Goal: Task Accomplishment & Management: Complete application form

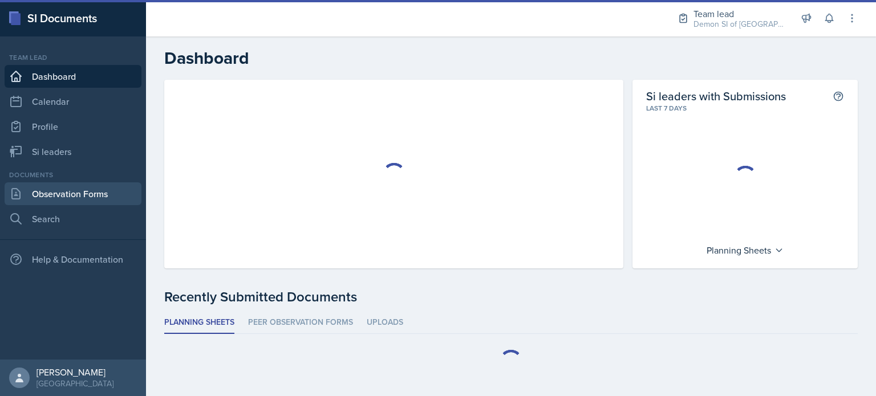
click at [50, 190] on link "Observation Forms" at bounding box center [73, 193] width 137 height 23
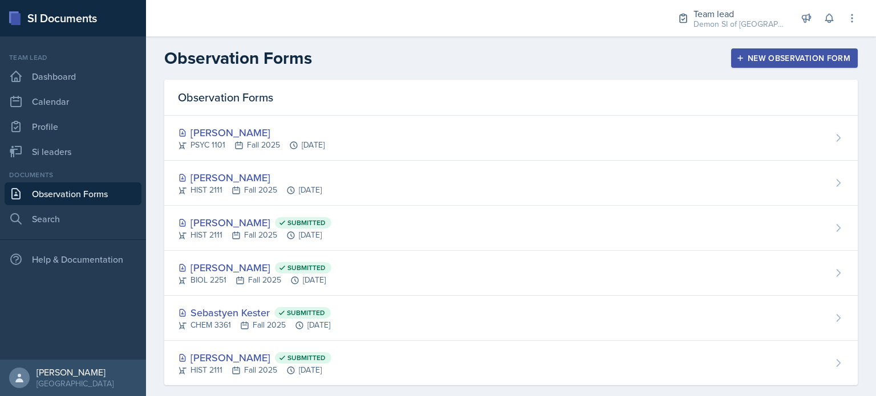
click at [803, 63] on div "New Observation Form" at bounding box center [794, 58] width 112 height 9
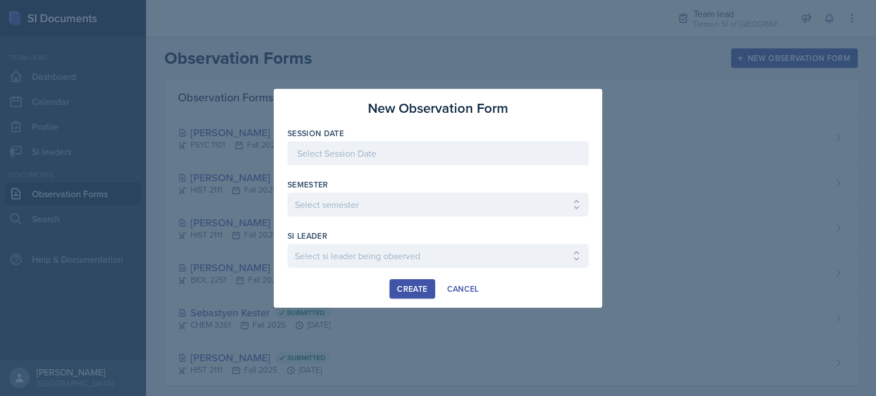
click at [467, 156] on div at bounding box center [437, 153] width 301 height 24
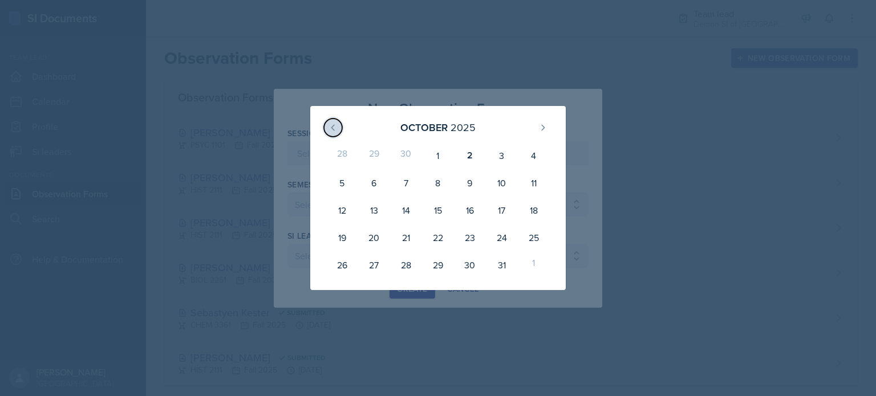
click at [331, 130] on icon at bounding box center [332, 127] width 9 height 9
click at [502, 231] on div "26" at bounding box center [502, 237] width 32 height 27
type input "[DATE]"
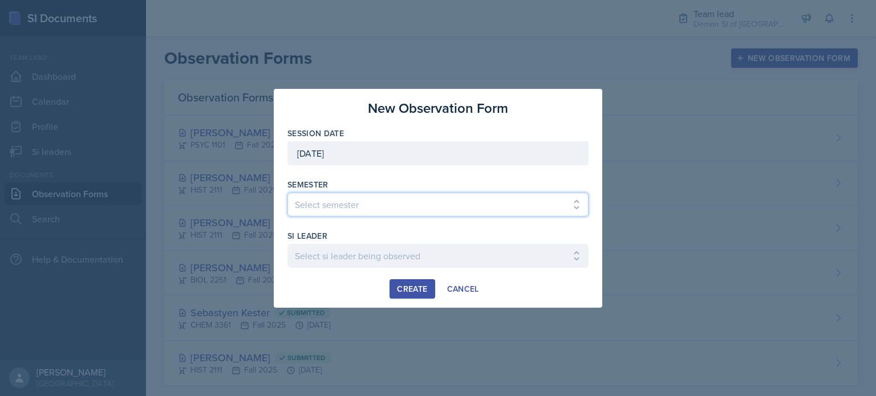
click at [456, 209] on select "Select semester All Spring 2021 Summer 2021 Spring 2022 Fall 2020 Fall 2021 Fal…" at bounding box center [437, 205] width 301 height 24
select select "2bed604d-1099-4043-b1bc-2365e8740244"
click at [287, 193] on select "Select semester All Spring 2021 Summer 2021 Spring 2022 Fall 2020 Fall 2021 Fal…" at bounding box center [437, 205] width 301 height 24
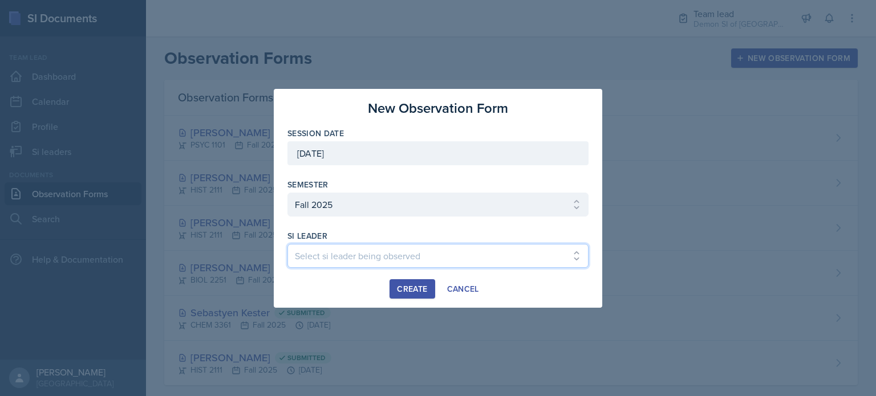
click at [396, 262] on select "Select si leader being observed Aditya Chauhan / MATH 1190 / Les Mariettables A…" at bounding box center [437, 256] width 301 height 24
select select "3aaf6aa6-26d4-49f4-b6b6-005e70691bbe"
click at [287, 244] on select "Select si leader being observed Aditya Chauhan / MATH 1190 / Les Mariettables A…" at bounding box center [437, 256] width 301 height 24
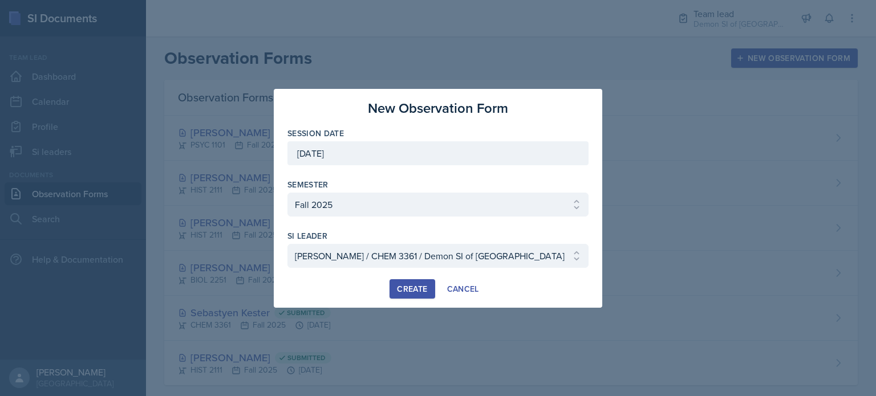
click at [402, 284] on div "Create" at bounding box center [412, 288] width 30 height 9
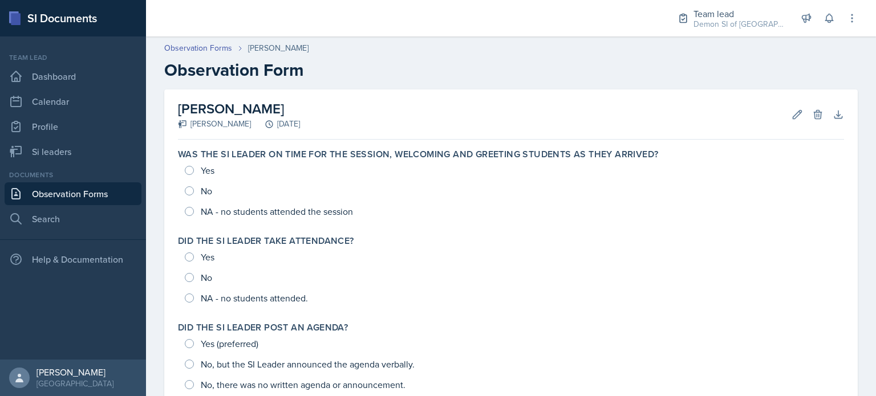
click at [90, 192] on link "Observation Forms" at bounding box center [73, 193] width 137 height 23
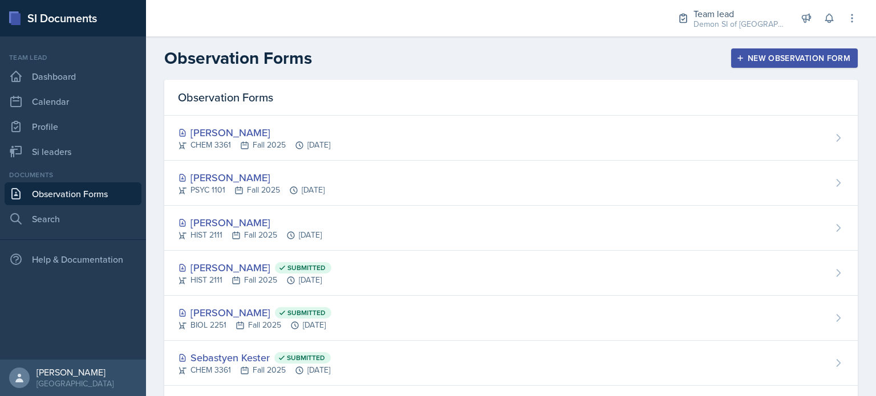
click at [735, 64] on button "New Observation Form" at bounding box center [794, 57] width 127 height 19
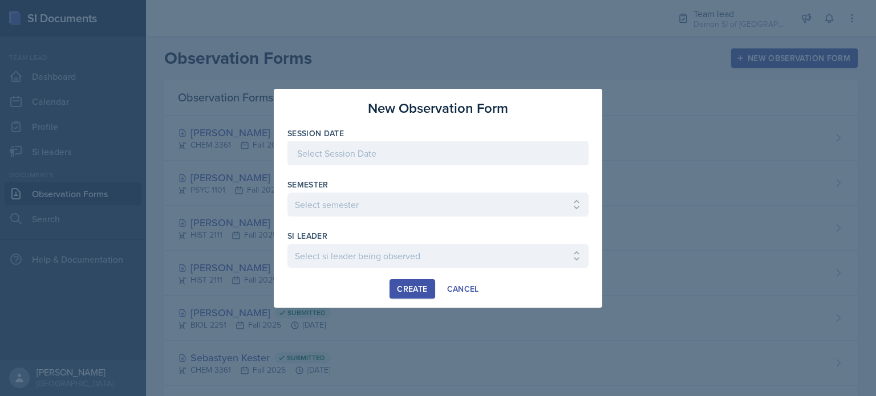
click at [470, 154] on div at bounding box center [437, 153] width 301 height 24
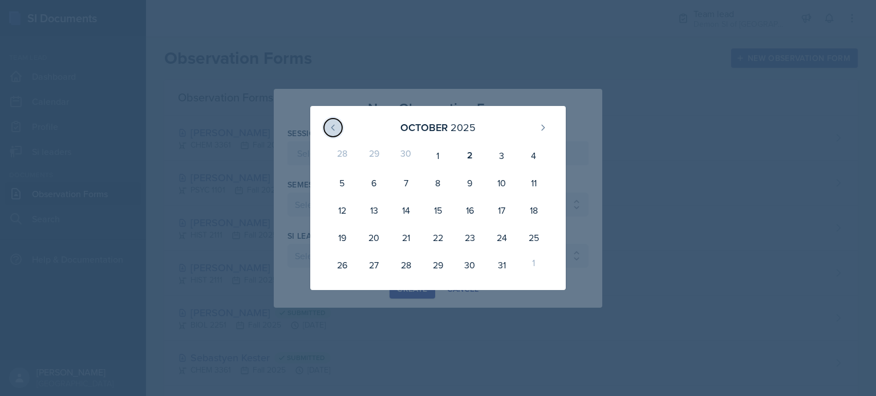
click at [331, 126] on icon at bounding box center [332, 127] width 9 height 9
click at [504, 234] on div "26" at bounding box center [502, 237] width 32 height 27
type input "[DATE]"
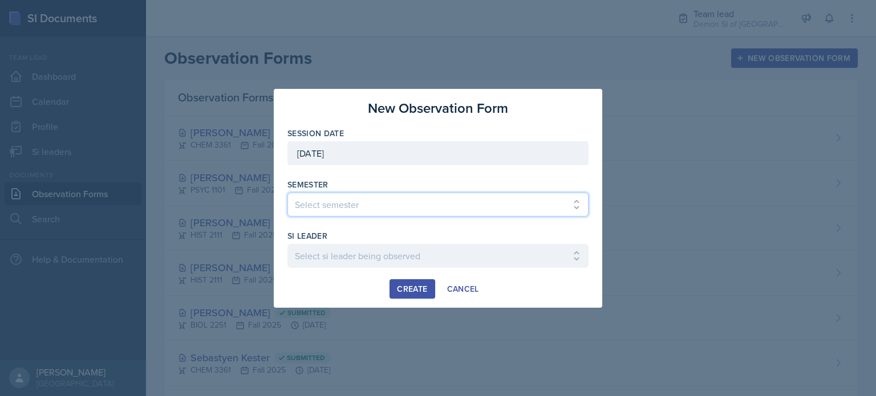
click at [473, 207] on select "Select semester All Spring 2021 Summer 2021 Spring 2022 Fall 2020 Fall 2021 Fal…" at bounding box center [437, 205] width 301 height 24
select select "2bed604d-1099-4043-b1bc-2365e8740244"
click at [287, 193] on select "Select semester All Spring 2021 Summer 2021 Spring 2022 Fall 2020 Fall 2021 Fal…" at bounding box center [437, 205] width 301 height 24
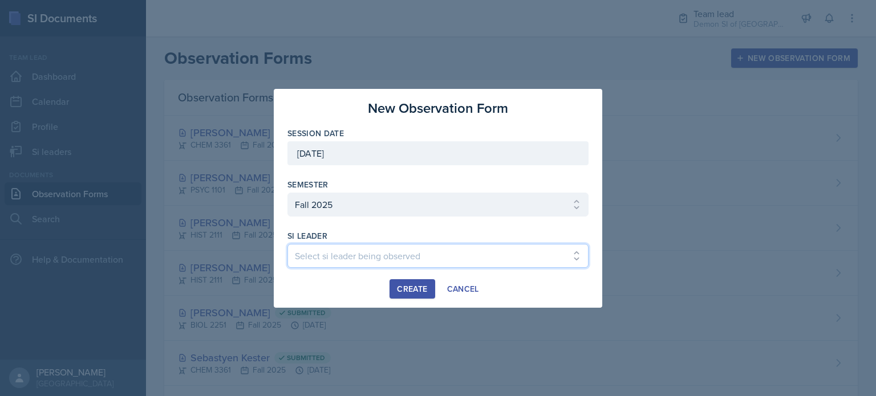
click at [384, 248] on select "Select si leader being observed Aditya Chauhan / MATH 1190 / Les Mariettables A…" at bounding box center [437, 256] width 301 height 24
select select "34381008-8068-4ed8-acd2-c2f2b7060cfb"
click at [287, 244] on select "Select si leader being observed Aditya Chauhan / MATH 1190 / Les Mariettables A…" at bounding box center [437, 256] width 301 height 24
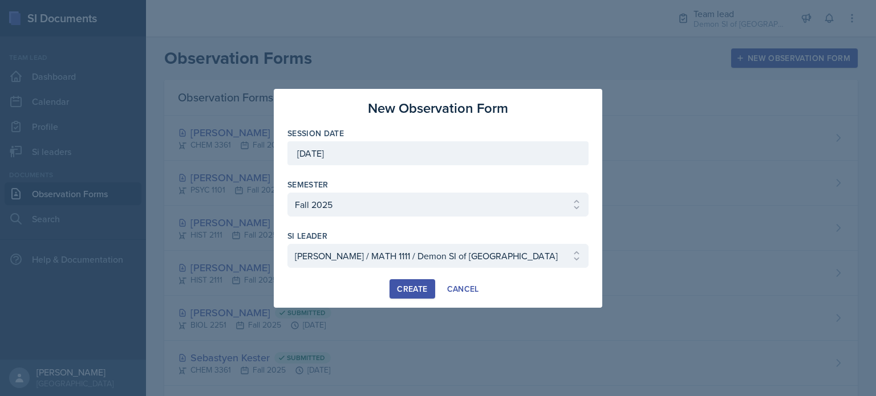
click at [412, 278] on div at bounding box center [437, 273] width 301 height 11
drag, startPoint x: 411, startPoint y: 280, endPoint x: 413, endPoint y: 294, distance: 13.3
click at [411, 281] on button "Create" at bounding box center [411, 288] width 45 height 19
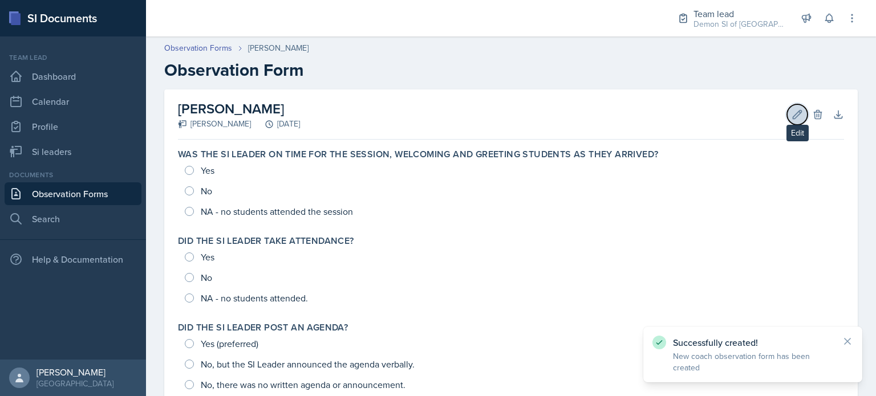
click at [791, 113] on icon at bounding box center [796, 114] width 11 height 11
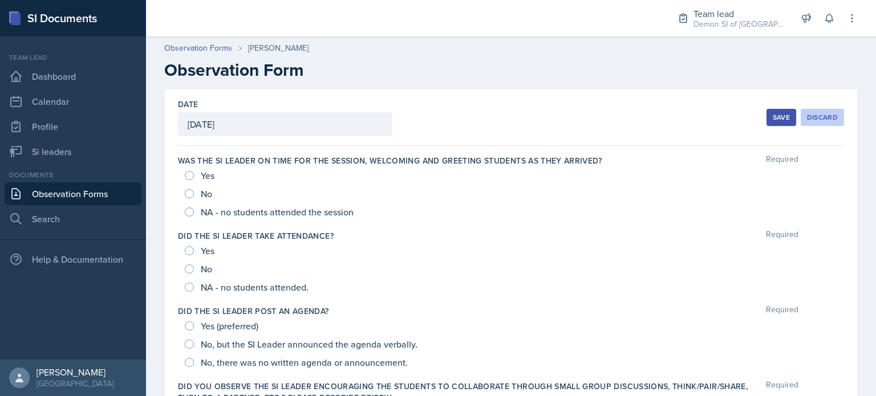
click at [800, 113] on button "Discard" at bounding box center [821, 117] width 43 height 17
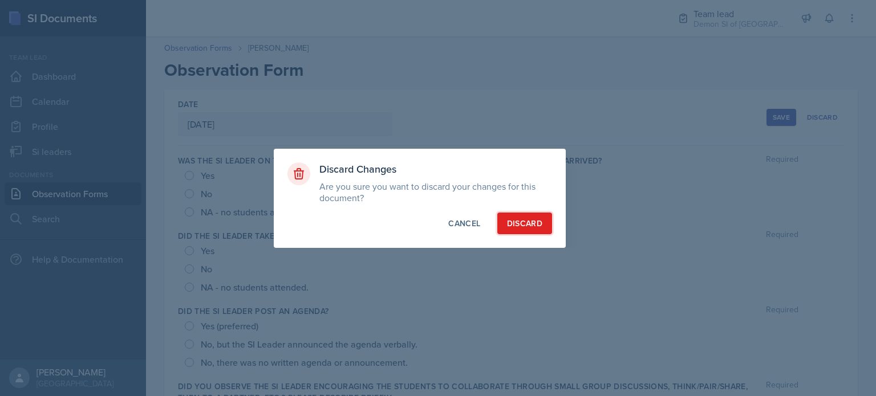
click at [536, 225] on div "Discard" at bounding box center [524, 223] width 35 height 11
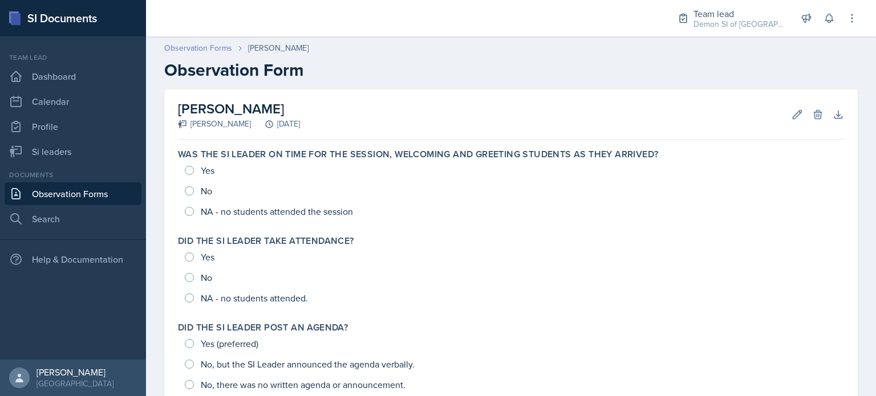
click at [210, 47] on link "Observation Forms" at bounding box center [198, 48] width 68 height 12
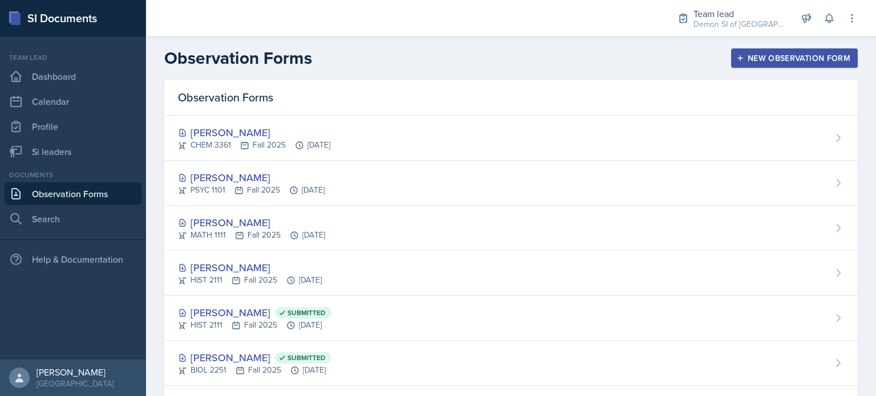
click at [743, 64] on button "New Observation Form" at bounding box center [794, 57] width 127 height 19
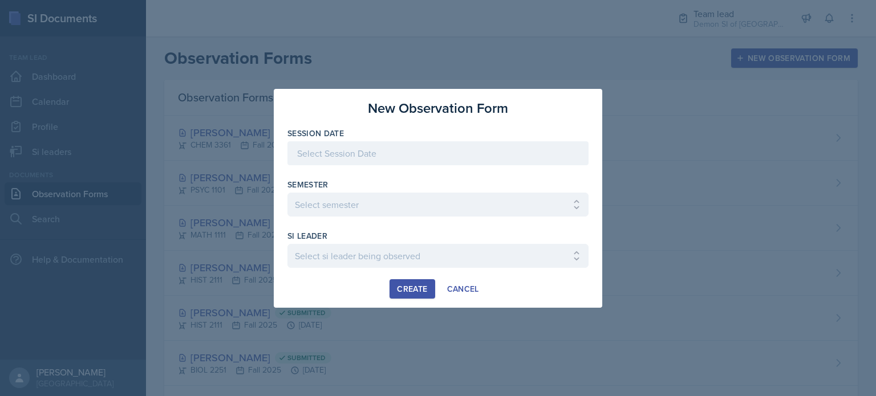
click at [538, 145] on div at bounding box center [437, 153] width 301 height 24
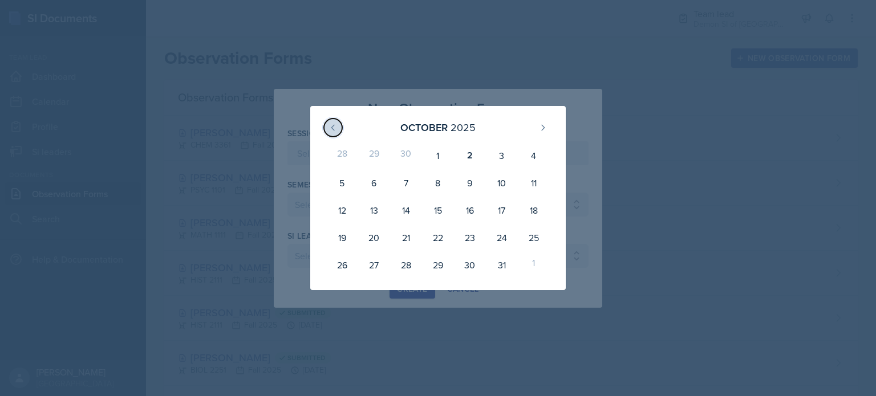
click at [329, 127] on icon at bounding box center [332, 127] width 9 height 9
click at [500, 230] on div "26" at bounding box center [502, 237] width 32 height 27
type input "[DATE]"
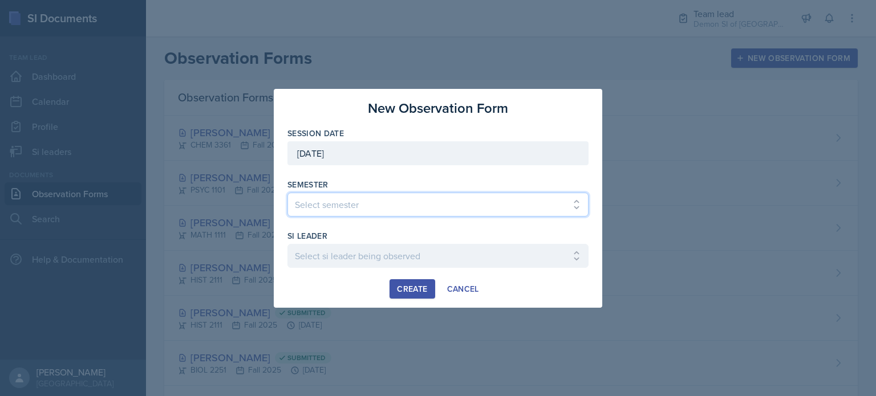
click at [442, 205] on select "Select semester All Spring 2021 Summer 2021 Spring 2022 Fall 2020 Fall 2021 Fal…" at bounding box center [437, 205] width 301 height 24
select select "2bed604d-1099-4043-b1bc-2365e8740244"
click at [287, 193] on select "Select semester All Spring 2021 Summer 2021 Spring 2022 Fall 2020 Fall 2021 Fal…" at bounding box center [437, 205] width 301 height 24
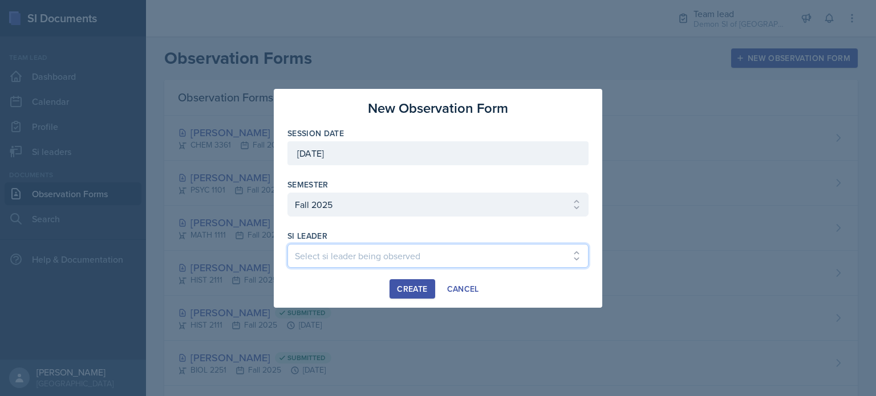
click at [346, 249] on select "Select si leader being observed Aditya Chauhan / MATH 1190 / Les Mariettables A…" at bounding box center [437, 256] width 301 height 24
select select "de1b48b2-187c-4b1d-a49a-02f0dc7ba65c"
click at [417, 291] on div "Create" at bounding box center [412, 288] width 30 height 9
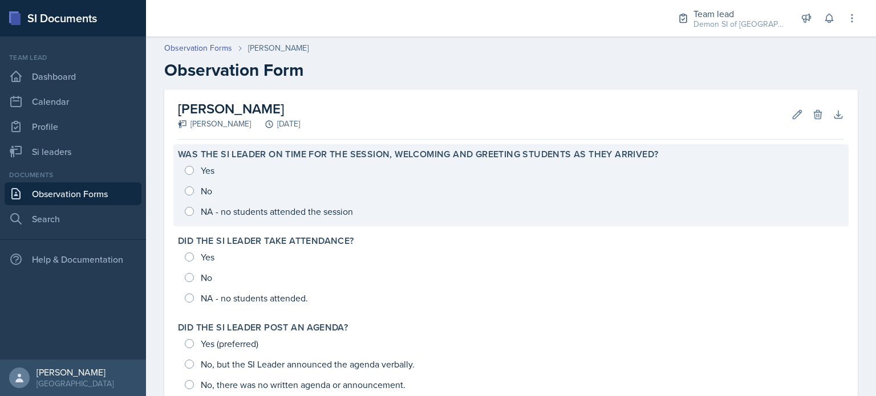
click at [203, 166] on div "Yes No NA - no students attended the session" at bounding box center [511, 191] width 666 height 62
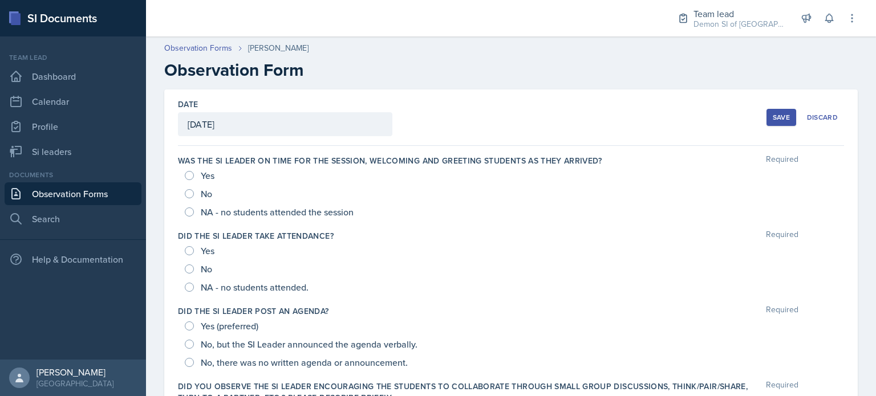
click at [217, 216] on span "NA - no students attended the session" at bounding box center [277, 211] width 153 height 11
click at [194, 216] on input "NA - no students attended the session" at bounding box center [189, 211] width 9 height 9
radio input "true"
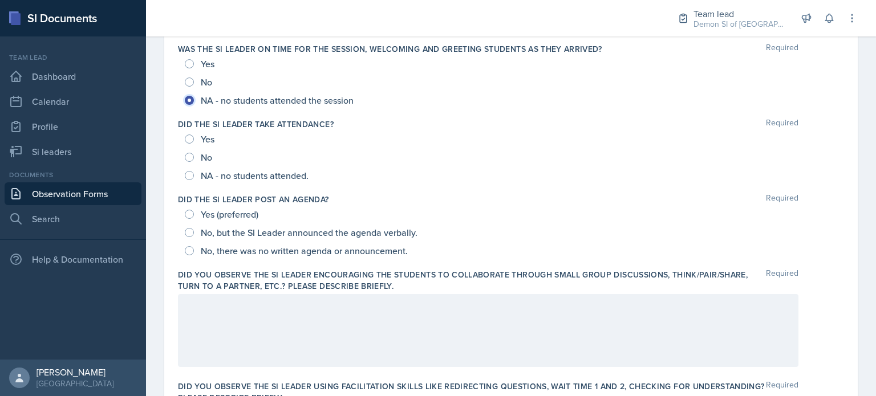
scroll to position [114, 0]
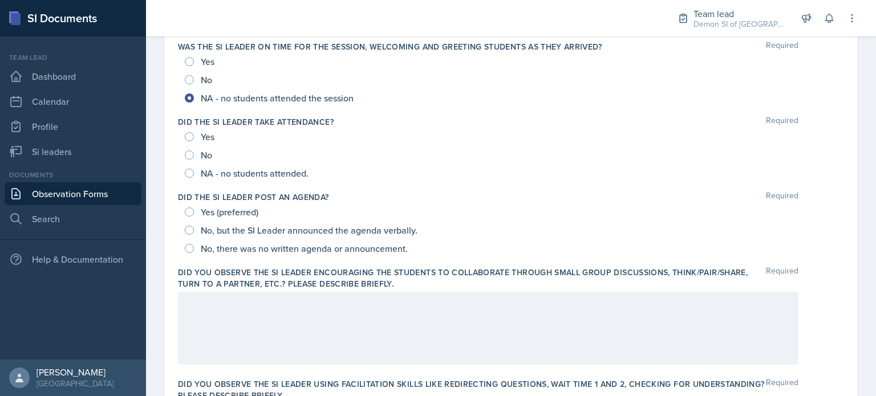
click at [251, 175] on span "NA - no students attended." at bounding box center [255, 173] width 108 height 11
click at [194, 175] on input "NA - no students attended." at bounding box center [189, 173] width 9 height 9
radio input "true"
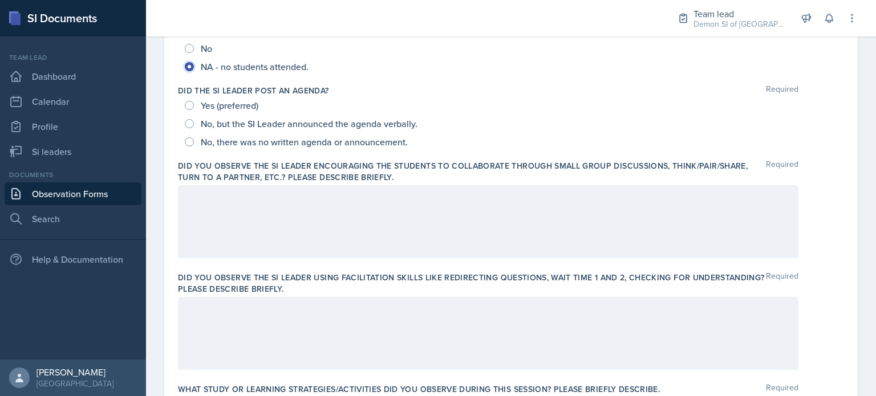
scroll to position [228, 0]
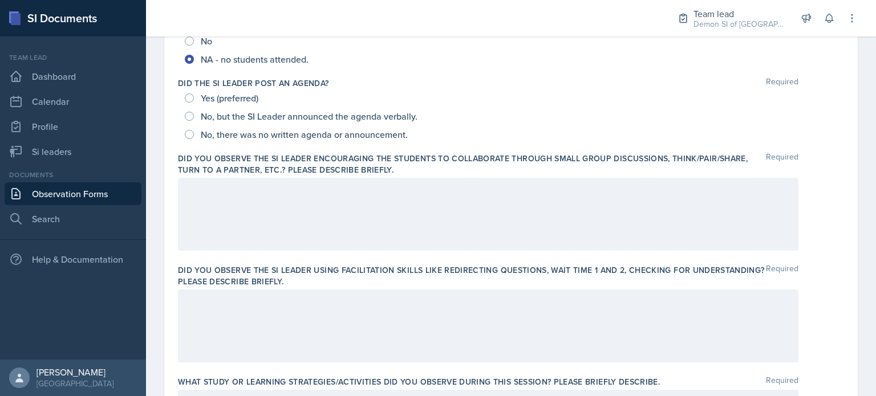
click at [245, 114] on span "No, but the SI Leader announced the agenda verbally." at bounding box center [309, 116] width 217 height 11
click at [194, 114] on input "No, but the SI Leader announced the agenda verbally." at bounding box center [189, 116] width 9 height 9
radio input "true"
click at [306, 198] on div at bounding box center [488, 214] width 620 height 73
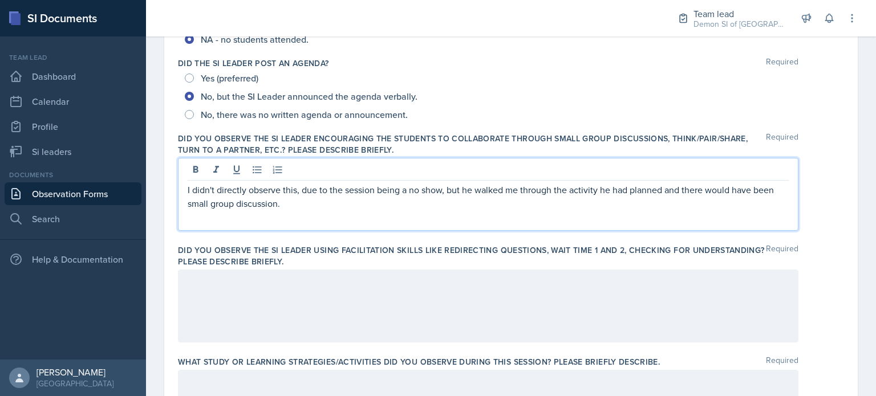
click at [587, 311] on div at bounding box center [488, 306] width 620 height 73
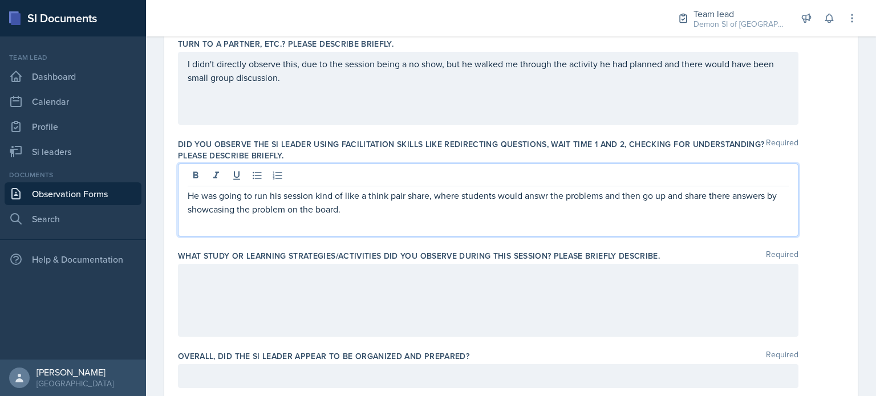
scroll to position [439, 0]
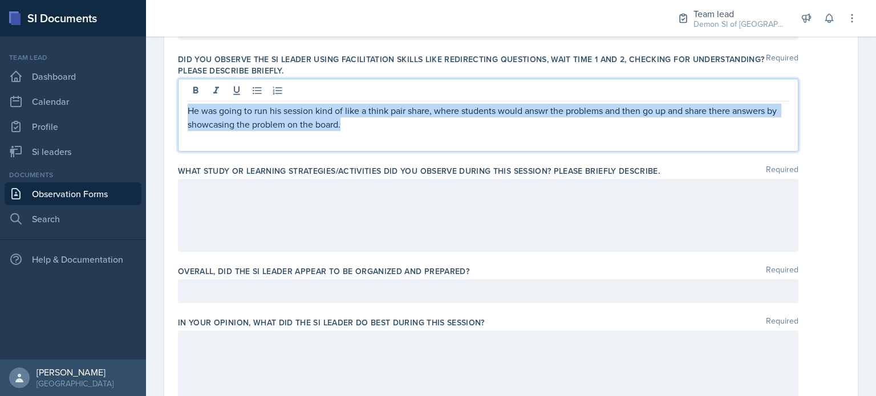
drag, startPoint x: 383, startPoint y: 127, endPoint x: 174, endPoint y: 113, distance: 209.1
click at [174, 113] on div "Date September 26th, 2025 October 2025 28 29 30 1 2 3 4 5 6 7 8 9 10 11 12 13 1…" at bounding box center [510, 193] width 693 height 1084
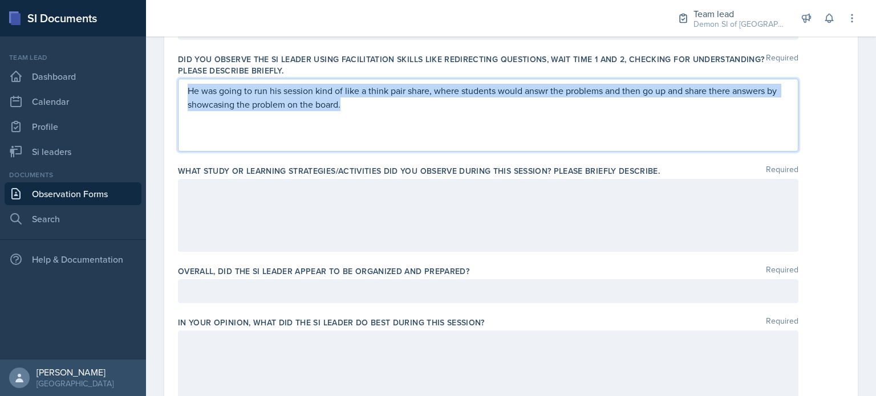
scroll to position [419, 0]
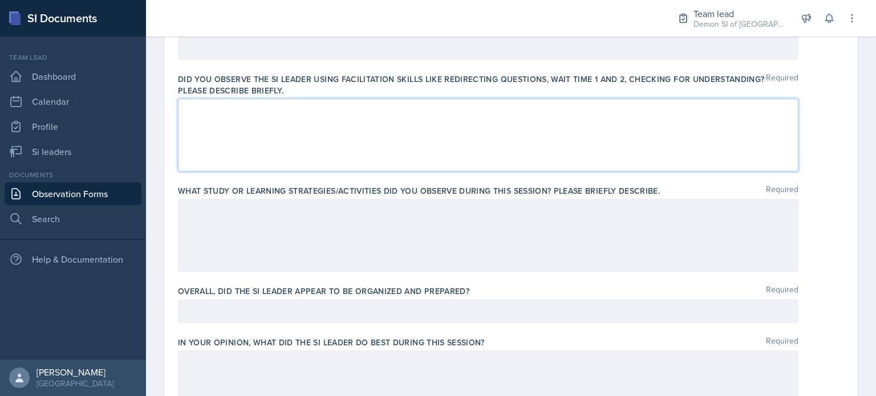
click at [245, 234] on div at bounding box center [488, 235] width 620 height 73
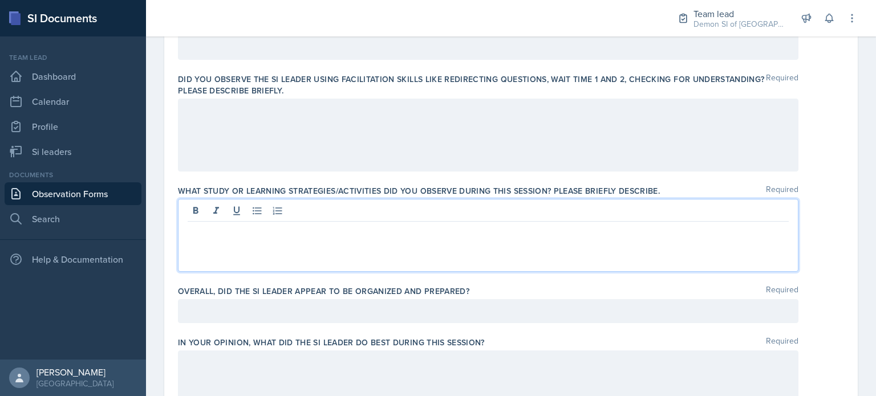
scroll to position [439, 0]
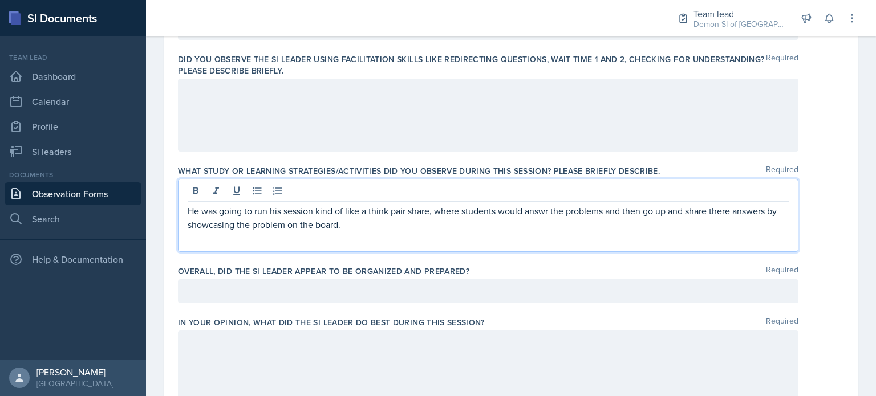
click at [223, 116] on div at bounding box center [488, 115] width 620 height 73
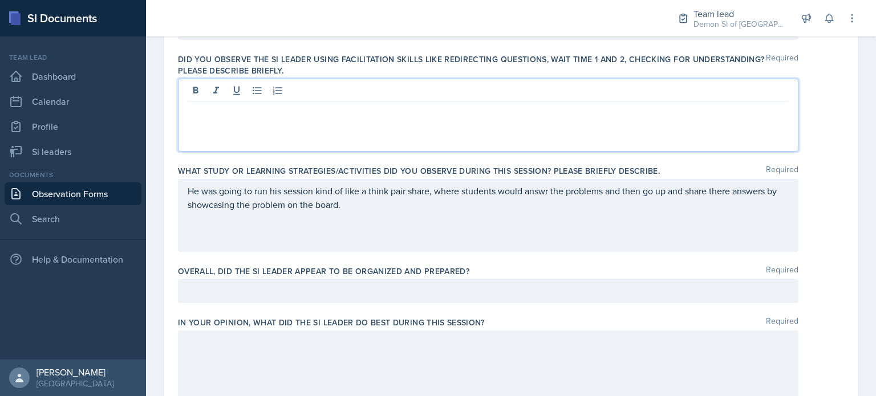
scroll to position [459, 0]
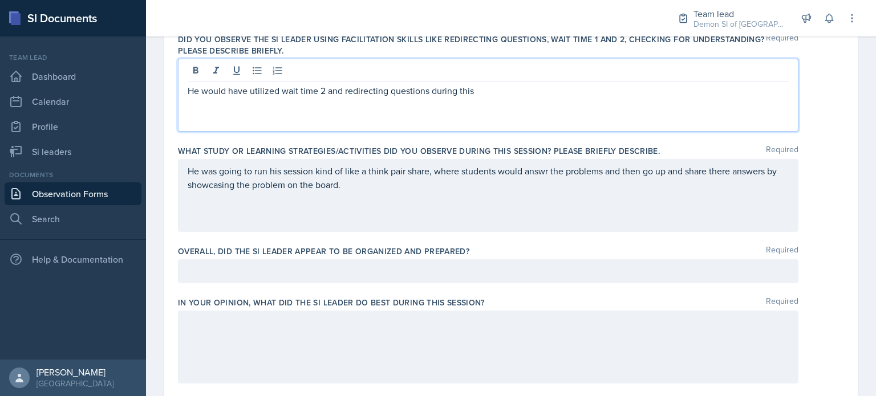
click at [430, 89] on p "He would have utilized wait time 2 and redirecting questions during this" at bounding box center [488, 91] width 601 height 14
click at [509, 89] on p "He would have utilized wait time 2 and redirecting questions heavily during this" at bounding box center [488, 91] width 601 height 14
click at [434, 87] on p "He would have utilized wait time 2 and redirecting questions heavily during thi…" at bounding box center [488, 91] width 601 height 14
click at [556, 92] on p "He would have utilized wait time 2 and redirecting questions heavily during thi…" at bounding box center [488, 91] width 601 height 14
click at [439, 266] on div at bounding box center [488, 271] width 620 height 24
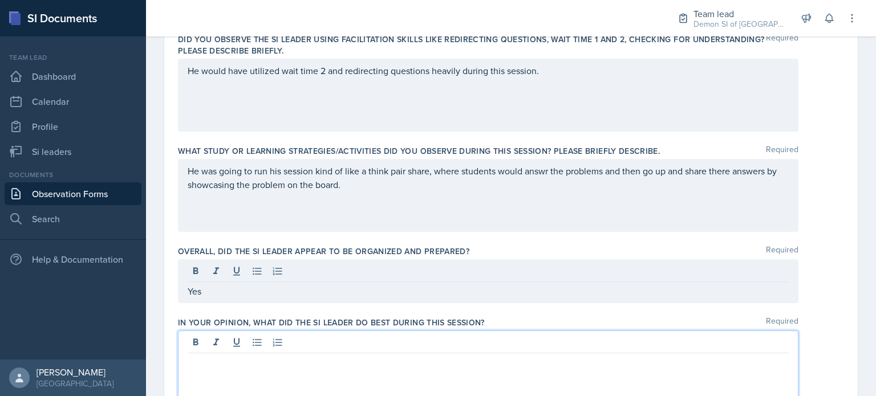
click at [385, 343] on div at bounding box center [488, 367] width 620 height 73
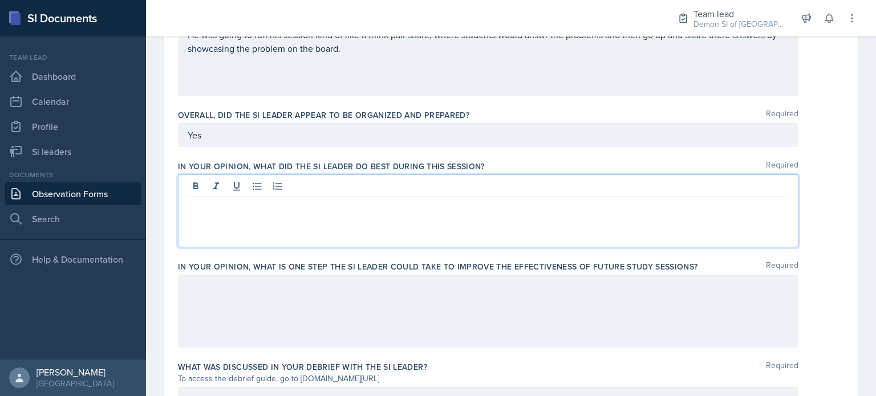
scroll to position [596, 0]
click at [392, 204] on p "I think he does well when it comes to knowing what his students0" at bounding box center [488, 206] width 601 height 14
click at [577, 213] on div "I think he does well when it comes to knowing what type of practice his student…" at bounding box center [488, 210] width 620 height 73
click at [572, 205] on p "I think he does well when it comes to knowing what type of practice his student…" at bounding box center [488, 206] width 601 height 14
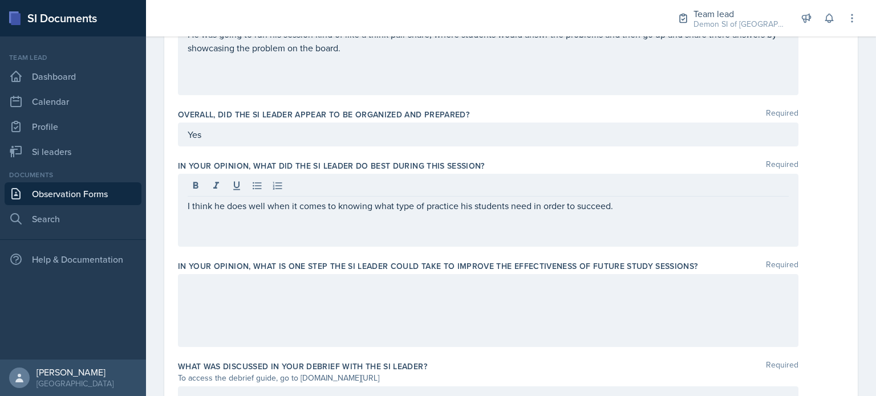
click at [524, 304] on div at bounding box center [488, 310] width 620 height 73
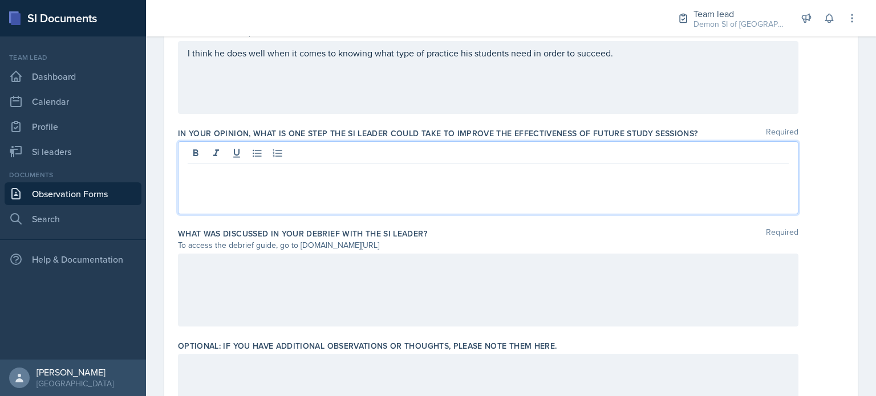
scroll to position [730, 0]
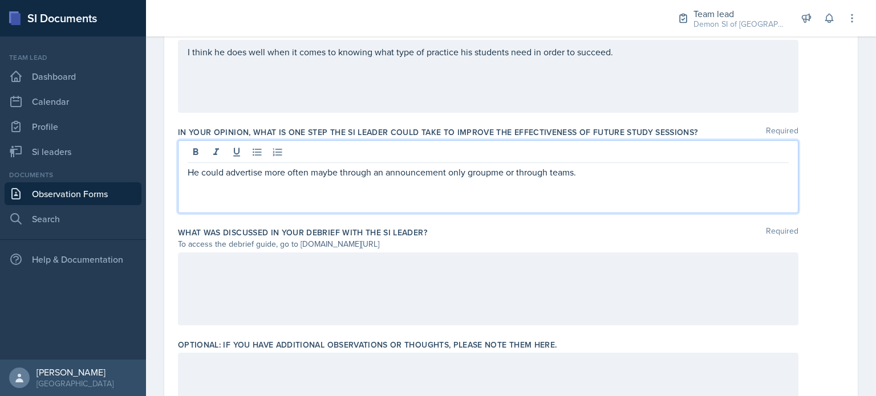
click at [547, 175] on p "He could advertise more often maybe through an announcement only groupme or thr…" at bounding box center [488, 172] width 601 height 14
click at [549, 165] on p "He could advertise more often maybe through an announcement only groupme or tea…" at bounding box center [488, 172] width 601 height 14
click at [343, 172] on p "He could advertise more often maybe through an announcement only groupme or tea…" at bounding box center [488, 172] width 601 height 14
drag, startPoint x: 341, startPoint y: 173, endPoint x: 310, endPoint y: 173, distance: 31.4
click at [310, 173] on p "He could advertise more often maybe through an announcement only groupme or tea…" at bounding box center [488, 172] width 601 height 14
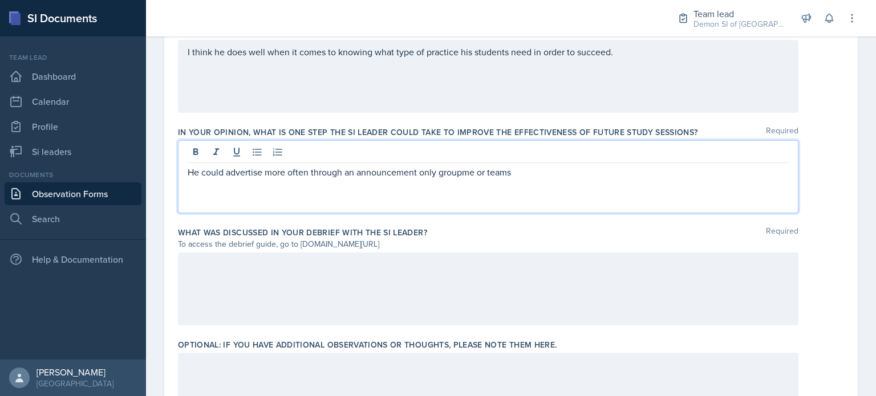
click at [525, 179] on div "He could advertise more often through an announcement only groupme or teams" at bounding box center [488, 176] width 620 height 73
click at [515, 172] on p "He could advertise more often through an announcement only groupme or teams" at bounding box center [488, 172] width 601 height 14
click at [342, 296] on div at bounding box center [488, 289] width 620 height 73
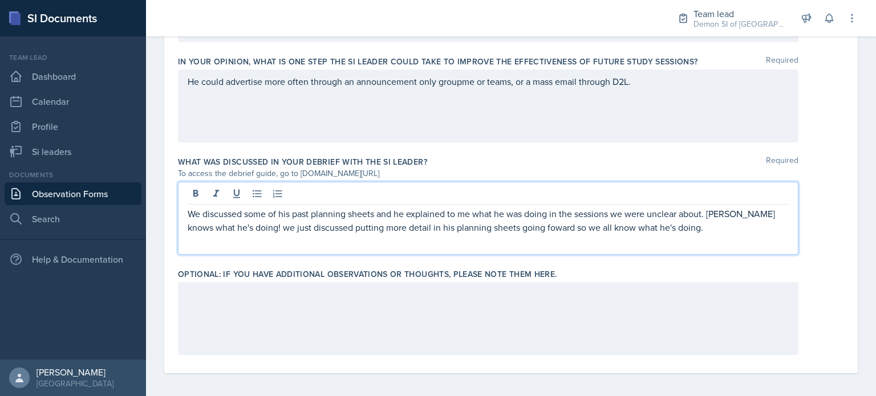
scroll to position [804, 0]
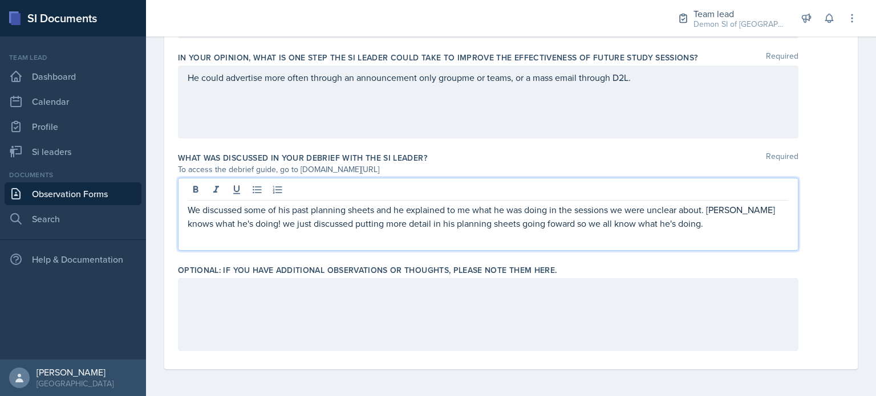
click at [493, 306] on div at bounding box center [488, 314] width 620 height 73
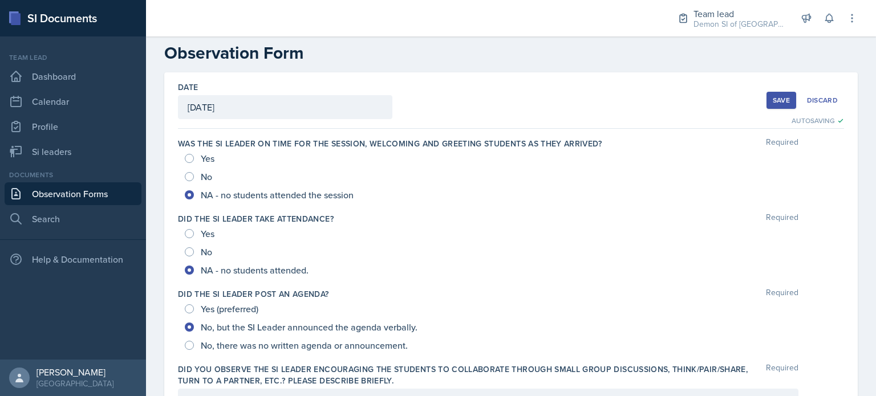
scroll to position [0, 0]
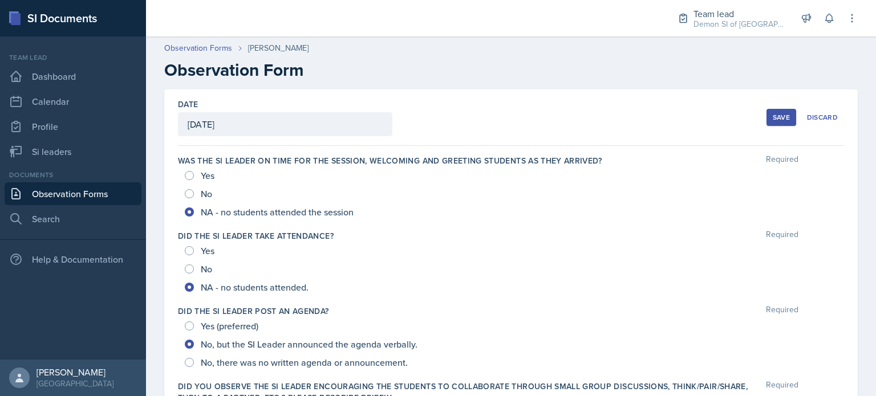
click at [769, 123] on button "Save" at bounding box center [781, 117] width 30 height 17
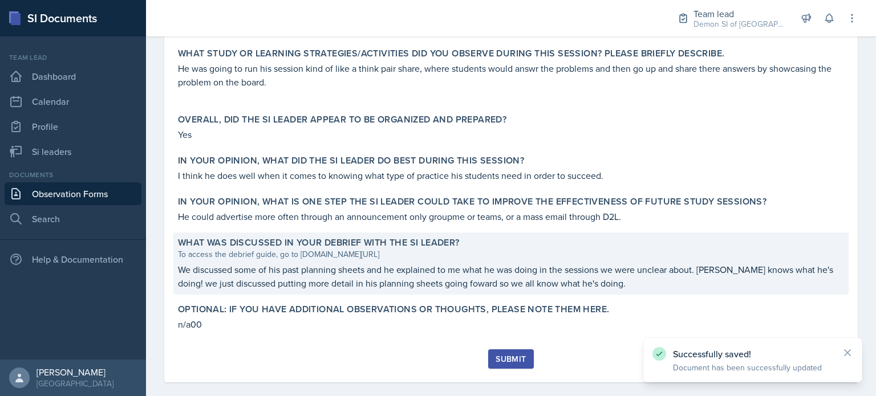
scroll to position [492, 0]
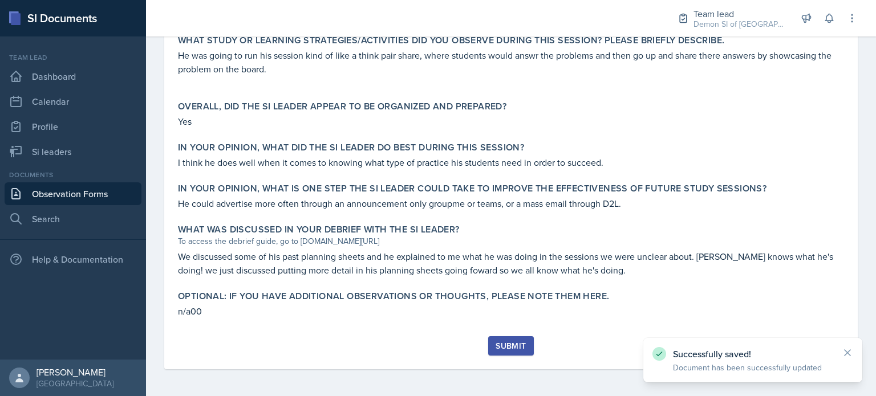
click at [508, 337] on button "Submit" at bounding box center [510, 345] width 45 height 19
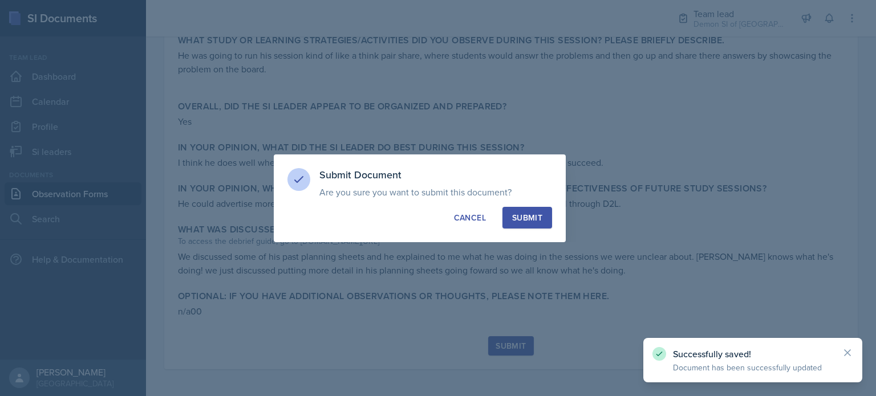
click at [539, 220] on div "Submit" at bounding box center [527, 217] width 30 height 11
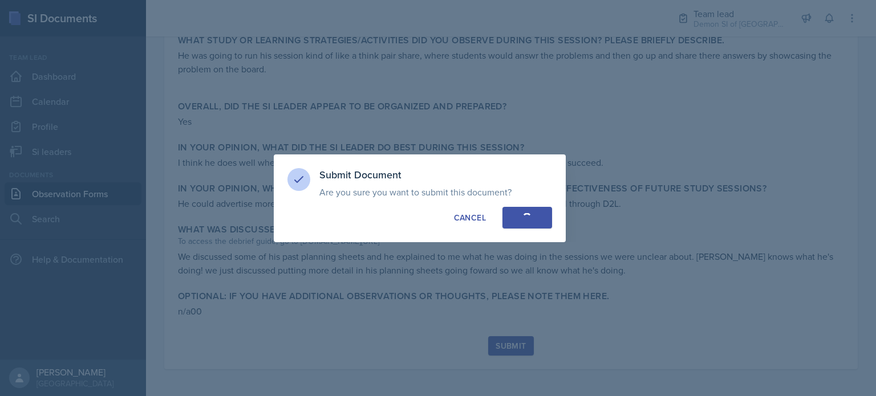
radio input "true"
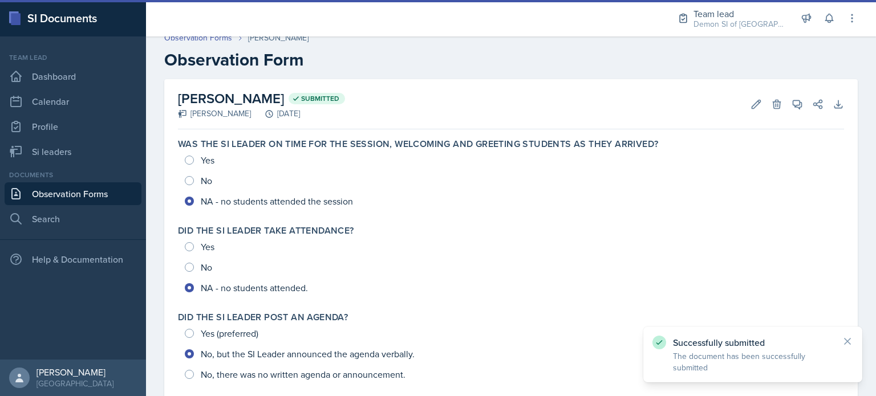
scroll to position [0, 0]
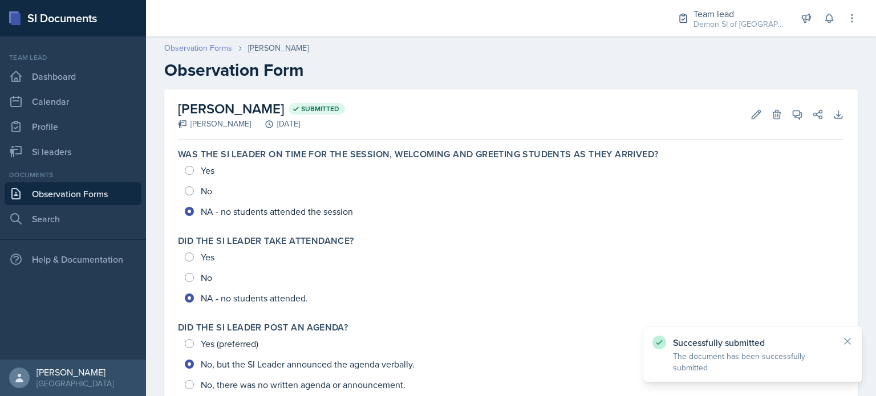
click at [221, 51] on link "Observation Forms" at bounding box center [198, 48] width 68 height 12
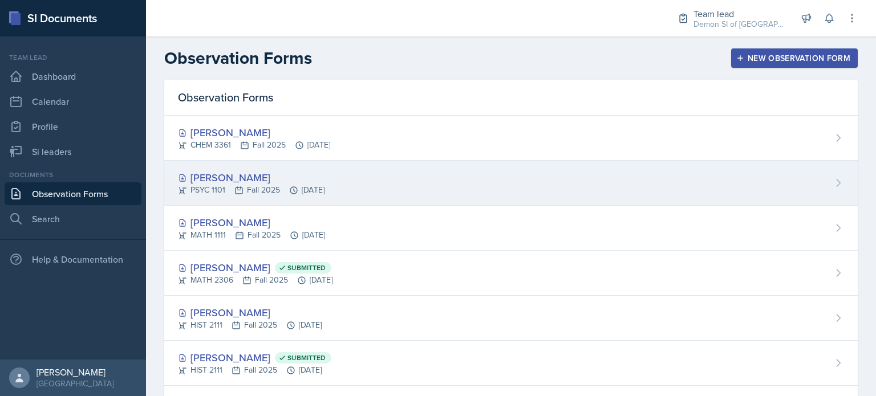
click at [282, 172] on div "[PERSON_NAME]" at bounding box center [251, 177] width 146 height 15
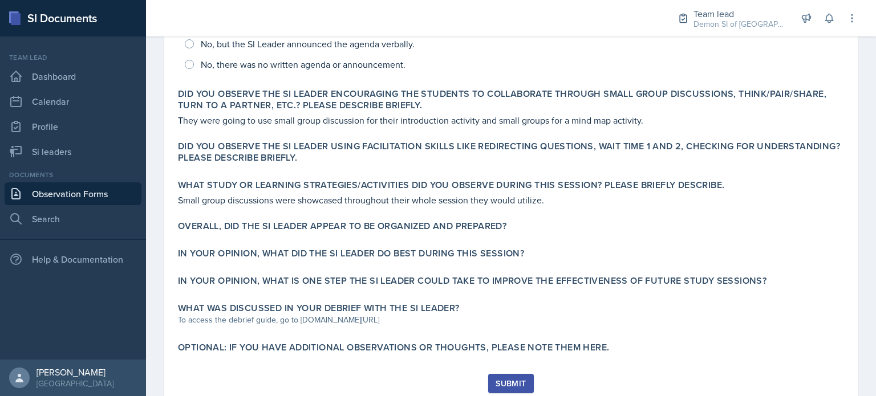
scroll to position [358, 0]
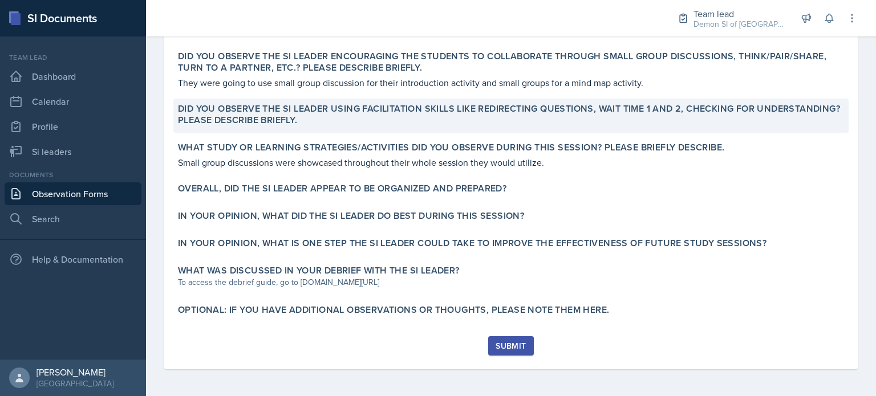
click at [301, 132] on div "Did you observe the SI Leader using facilitation skills like redirecting questi…" at bounding box center [510, 116] width 675 height 34
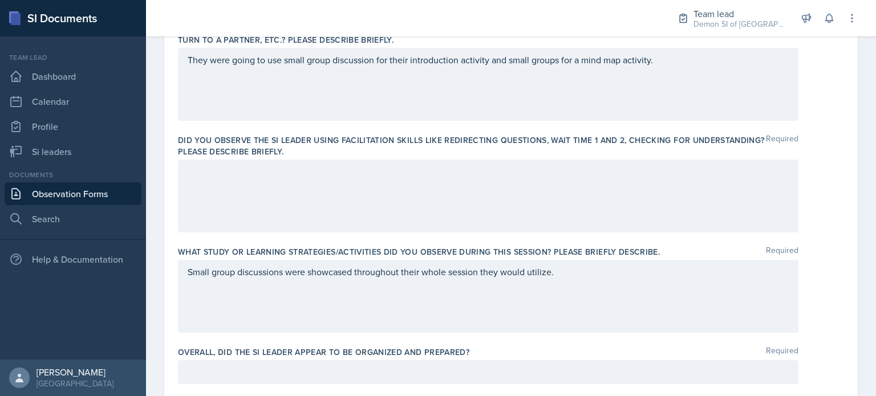
click at [276, 182] on div at bounding box center [488, 196] width 620 height 73
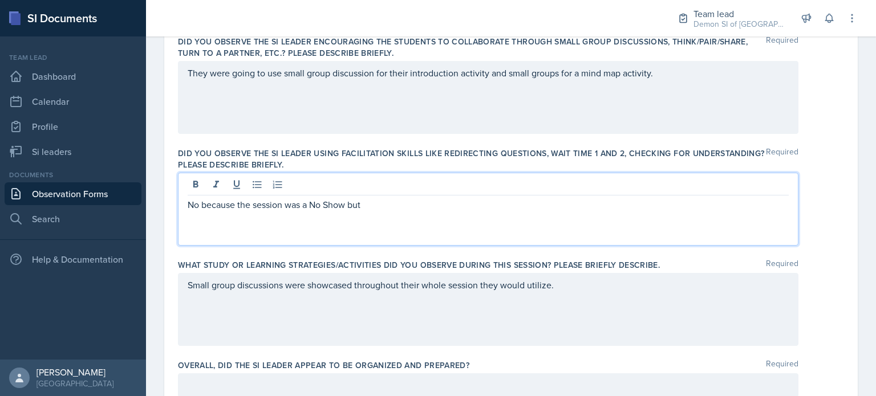
scroll to position [344, 0]
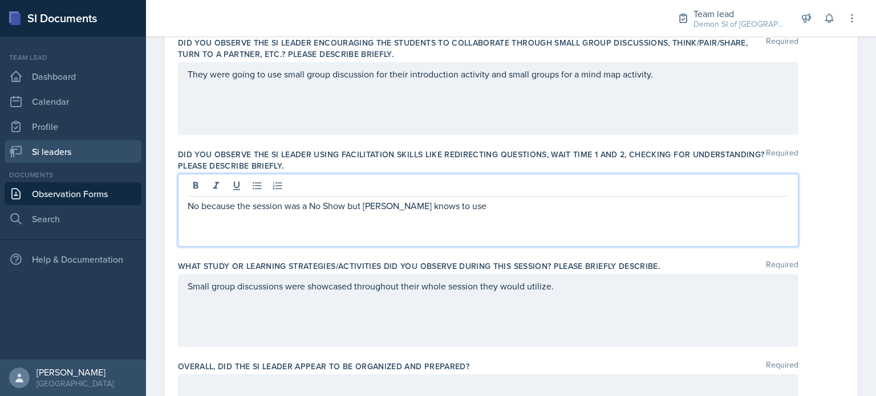
click at [75, 154] on link "Si leaders" at bounding box center [73, 151] width 137 height 23
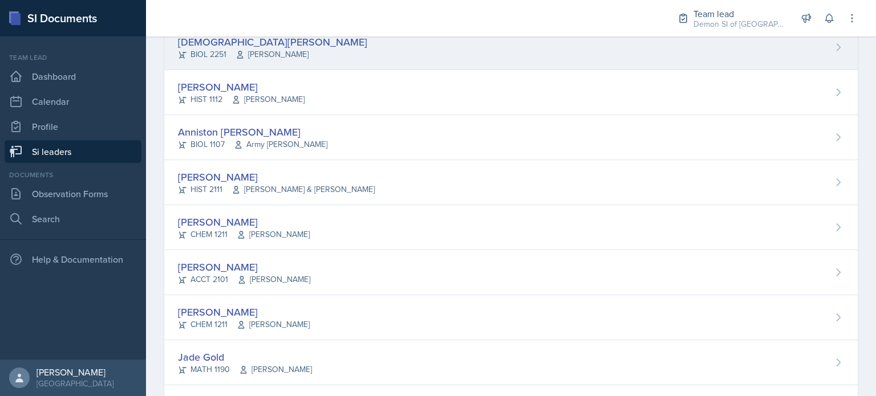
scroll to position [59, 0]
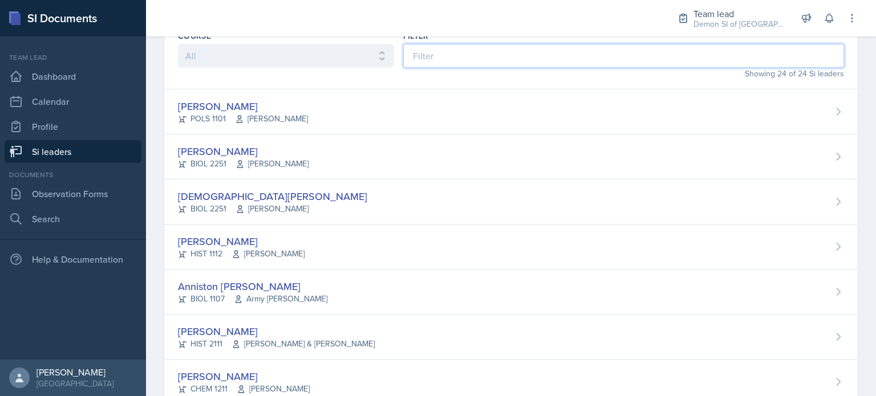
click at [420, 62] on input at bounding box center [623, 56] width 441 height 24
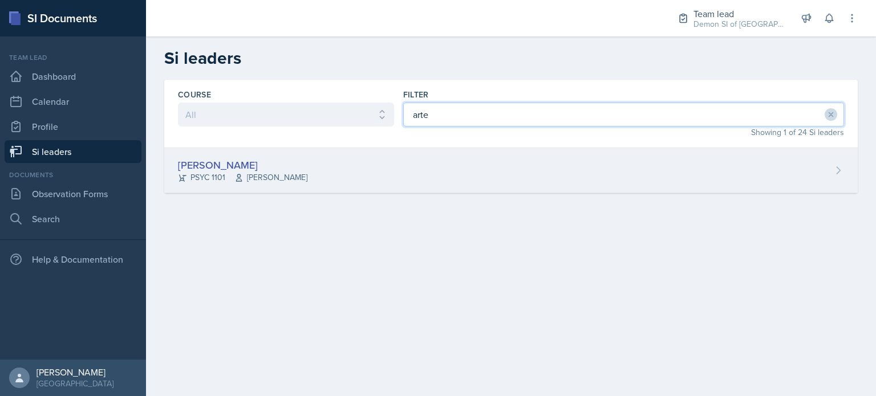
type input "arte"
click at [235, 170] on div "[PERSON_NAME]" at bounding box center [242, 164] width 129 height 15
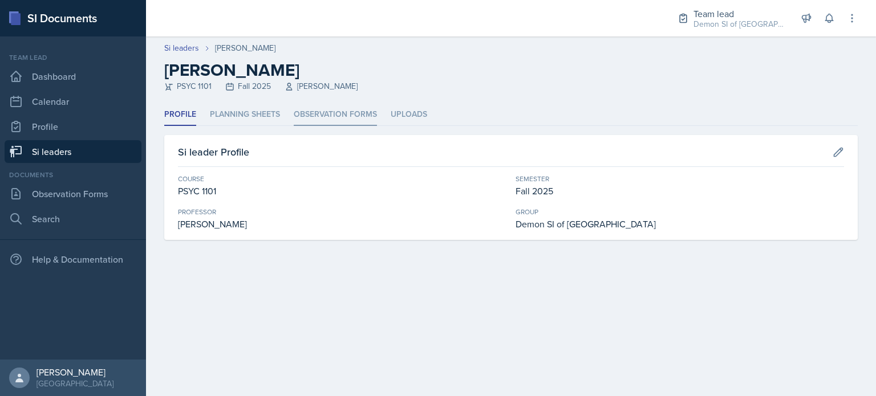
click at [333, 115] on li "Observation Forms" at bounding box center [335, 115] width 83 height 22
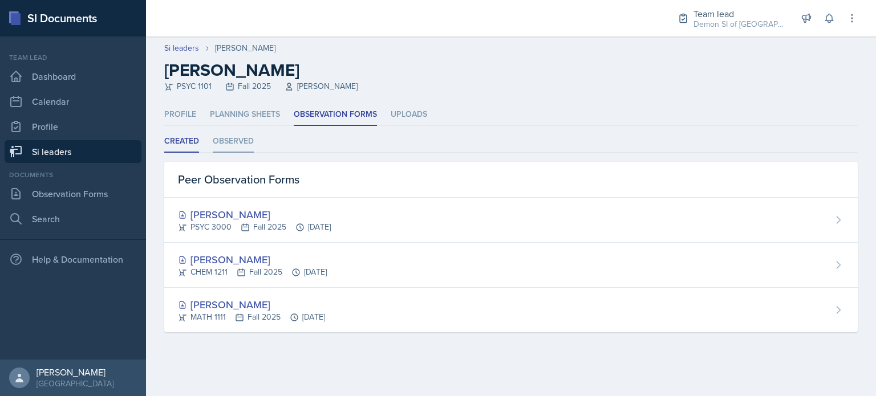
click at [244, 145] on li "Observed" at bounding box center [233, 142] width 41 height 22
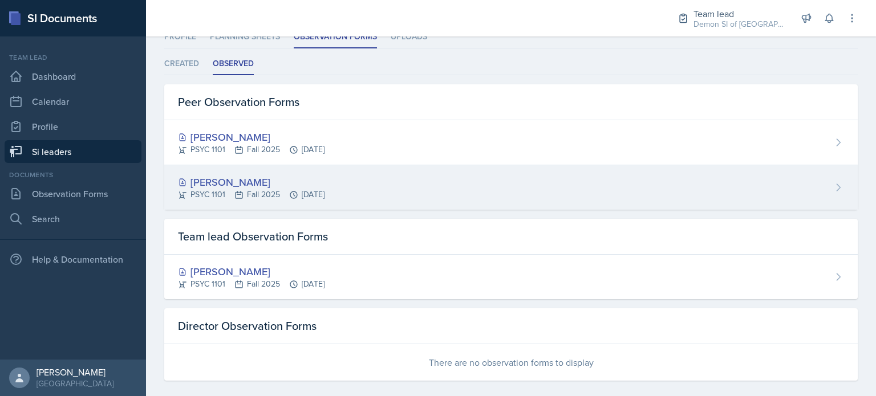
scroll to position [88, 0]
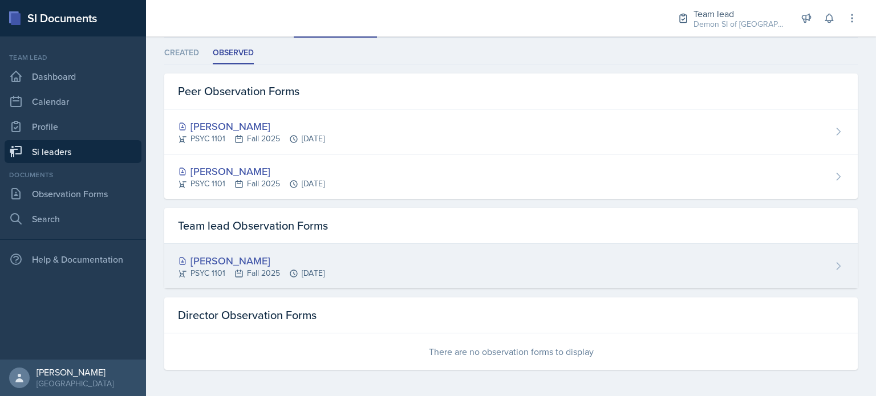
click at [279, 255] on div "[PERSON_NAME]" at bounding box center [251, 260] width 146 height 15
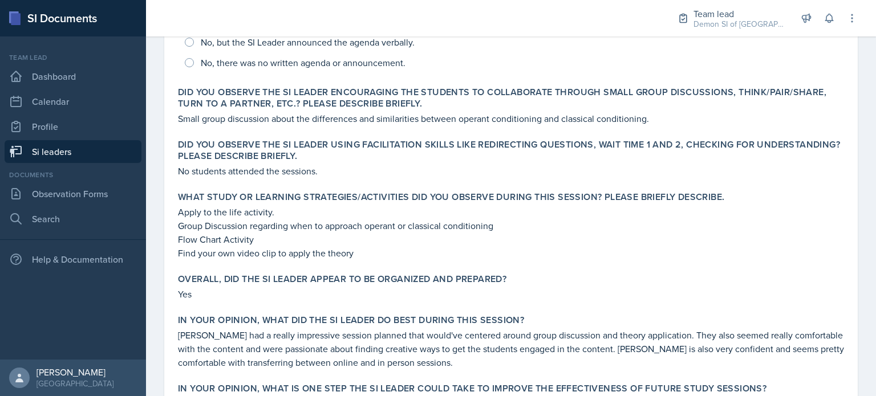
scroll to position [342, 0]
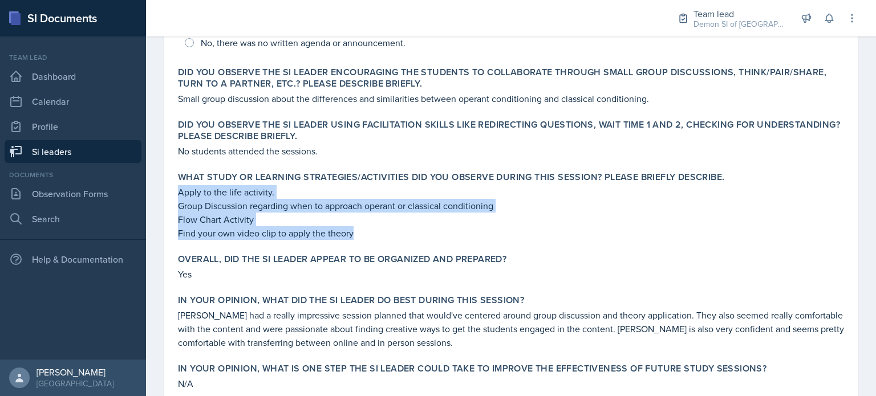
drag, startPoint x: 177, startPoint y: 189, endPoint x: 353, endPoint y: 238, distance: 182.8
click at [353, 238] on div "What study or learning strategies/activities did you observe during this sessio…" at bounding box center [510, 206] width 675 height 78
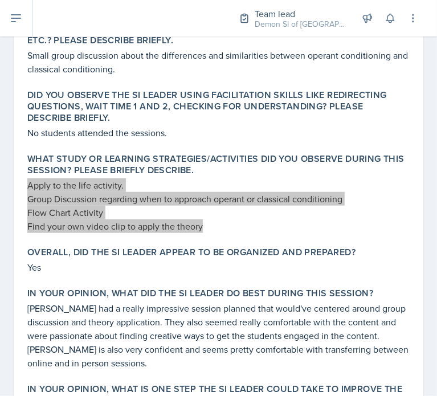
scroll to position [416, 0]
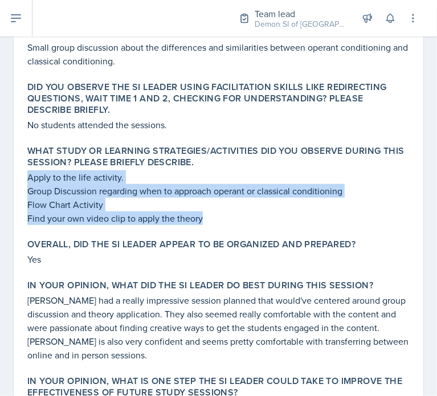
copy div "Apply to the life activity. Group Discussion regarding when to approach operant…"
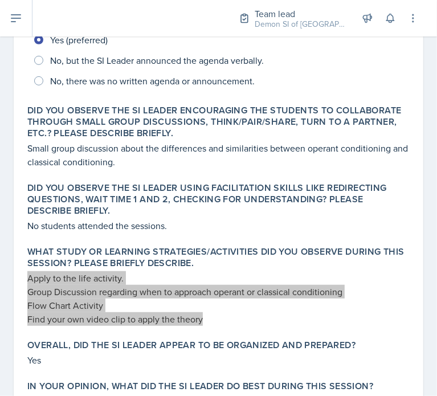
scroll to position [302, 0]
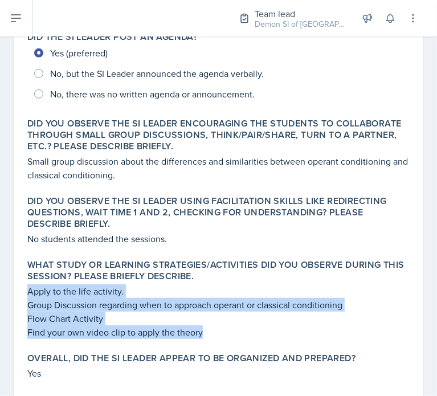
copy div "Apply to the life activity. Group Discussion regarding when to approach operant…"
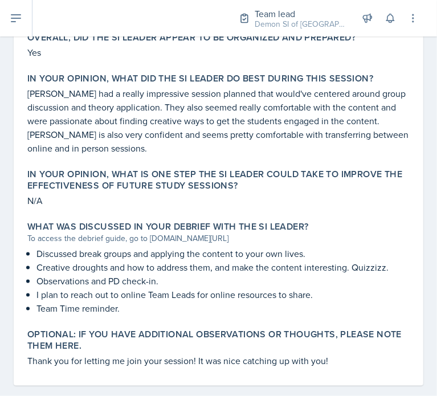
scroll to position [640, 0]
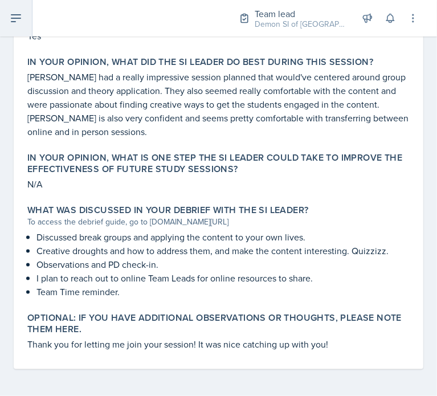
click at [3, 13] on button at bounding box center [16, 18] width 32 height 36
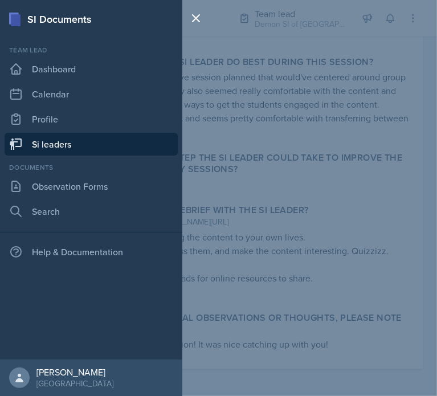
click at [48, 136] on link "Si leaders" at bounding box center [91, 144] width 173 height 23
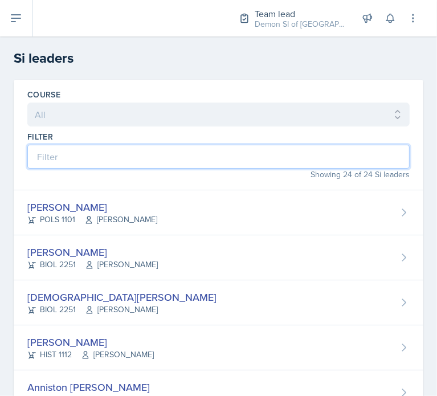
click at [72, 147] on input at bounding box center [218, 157] width 382 height 24
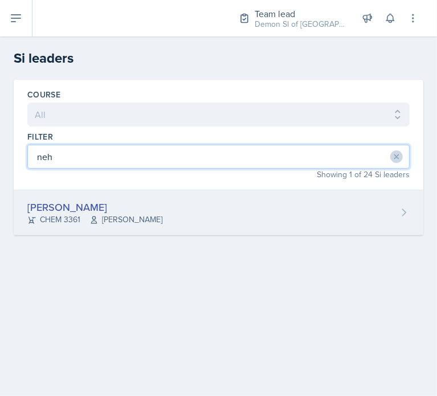
type input "neh"
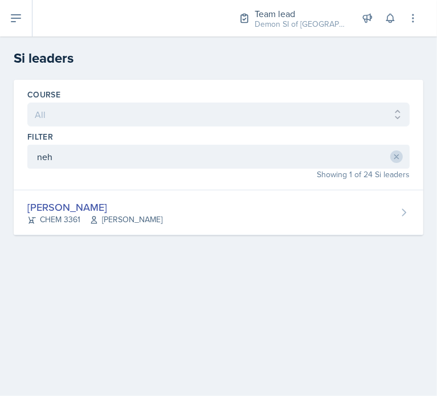
click at [66, 202] on div "[PERSON_NAME]" at bounding box center [94, 207] width 135 height 15
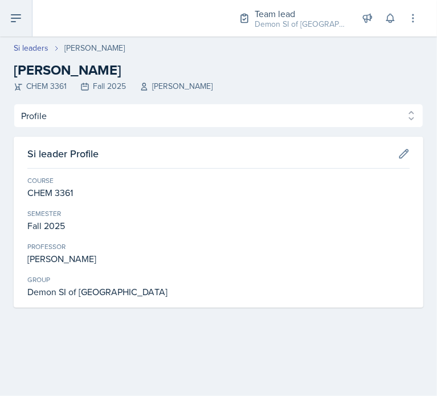
click at [9, 24] on icon at bounding box center [16, 18] width 14 height 14
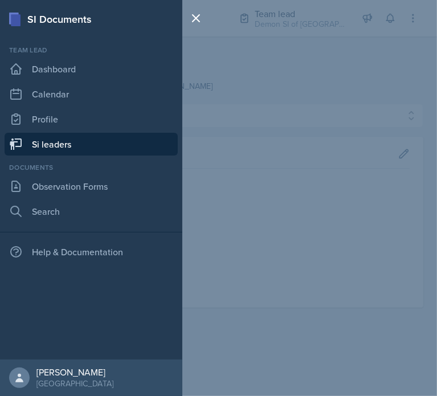
click at [259, 154] on div "SI Documents Team lead Dashboard Calendar Profile Si leaders Documents Observat…" at bounding box center [218, 198] width 437 height 396
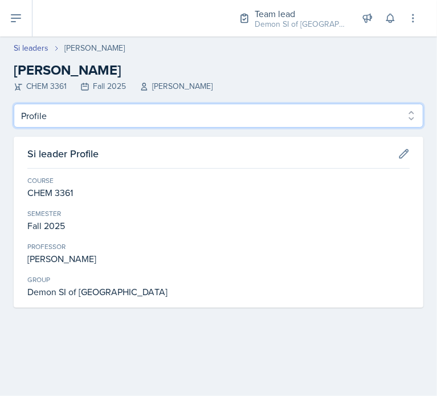
click at [223, 119] on select "Profile Planning Sheets Observation Forms Uploads" at bounding box center [219, 116] width 410 height 24
select select "Planning Sheets"
click at [14, 104] on select "Profile Planning Sheets Observation Forms Uploads" at bounding box center [219, 116] width 410 height 24
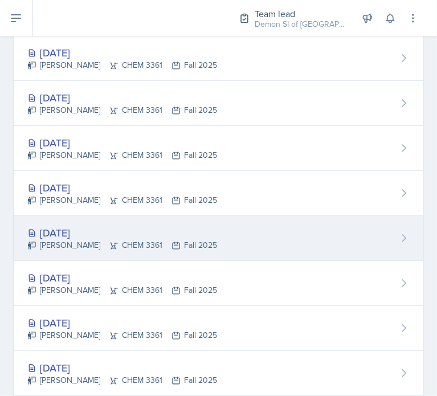
scroll to position [228, 0]
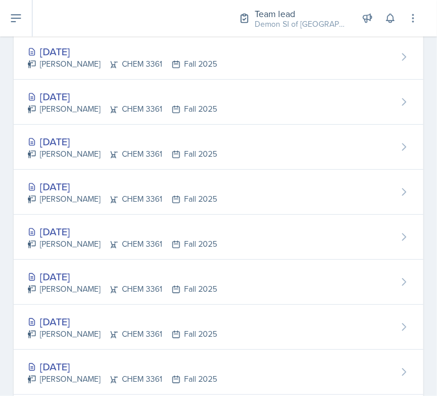
click at [133, 104] on div "Neha Prabakaran CHEM 3361 Fall 2025" at bounding box center [122, 109] width 190 height 12
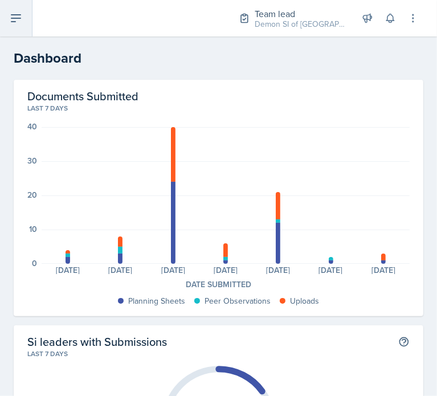
click at [26, 25] on button at bounding box center [16, 18] width 32 height 36
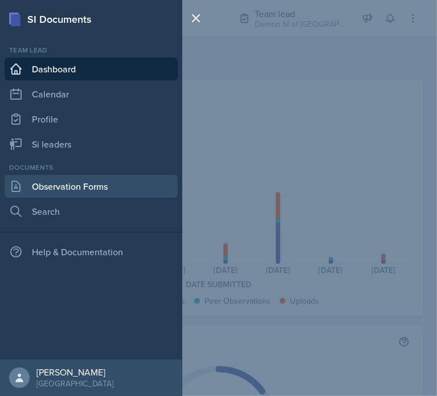
click at [54, 180] on link "Observation Forms" at bounding box center [91, 186] width 173 height 23
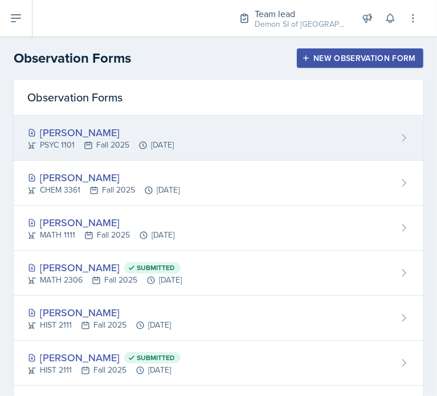
click at [98, 132] on div "[PERSON_NAME]" at bounding box center [100, 132] width 146 height 15
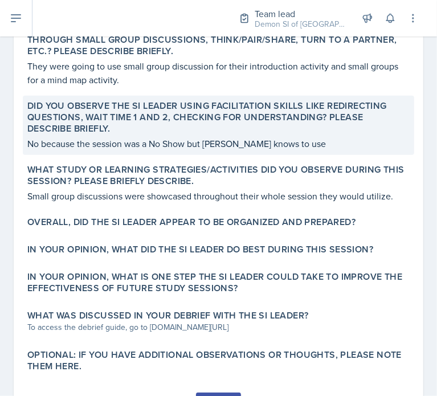
scroll to position [454, 0]
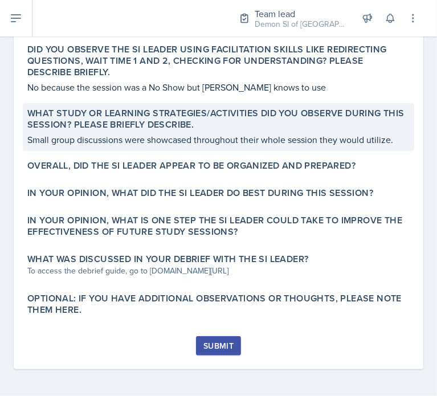
click at [115, 141] on p "Small group discussions were showcased throughout their whole session they woul…" at bounding box center [218, 140] width 382 height 14
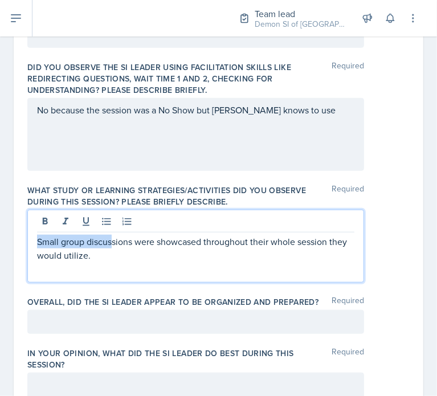
drag, startPoint x: 104, startPoint y: 242, endPoint x: 46, endPoint y: 225, distance: 60.4
click at [15, 219] on div "Date [DATE] [DATE] 28 29 30 1 2 3 4 5 6 7 8 9 10 11 12 13 14 15 16 17 18 19 20 …" at bounding box center [219, 212] width 410 height 1153
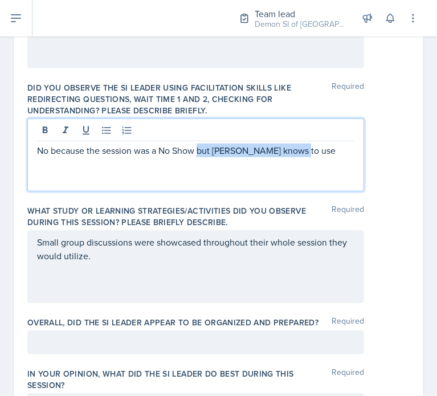
drag, startPoint x: 321, startPoint y: 130, endPoint x: 199, endPoint y: 143, distance: 122.7
click at [199, 144] on p "No because the session was a No Show but [PERSON_NAME] knows to use" at bounding box center [195, 151] width 317 height 14
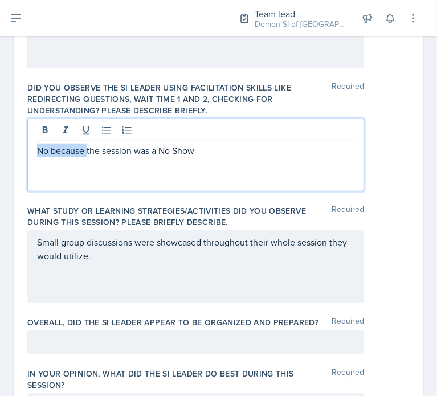
drag, startPoint x: 87, startPoint y: 151, endPoint x: -30, endPoint y: 149, distance: 116.3
click at [0, 149] on html "SI Documents Team lead Dashboard Calendar Profile Si leaders Documents Observat…" at bounding box center [218, 275] width 437 height 551
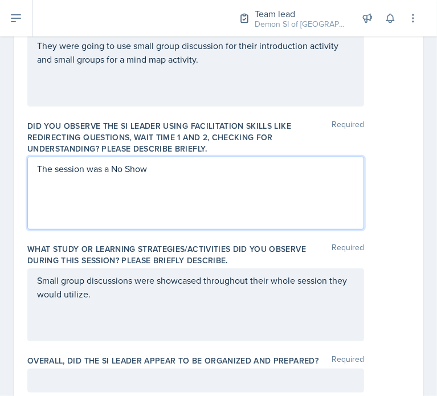
scroll to position [584, 0]
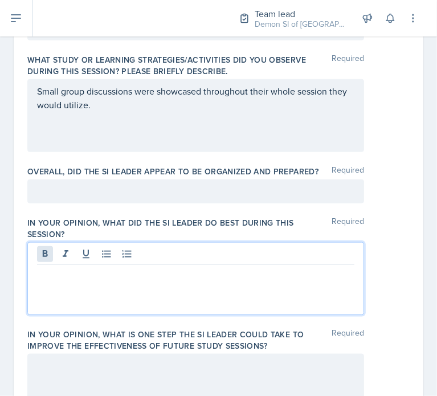
click at [51, 255] on div at bounding box center [195, 278] width 337 height 73
click at [53, 198] on div at bounding box center [195, 192] width 337 height 24
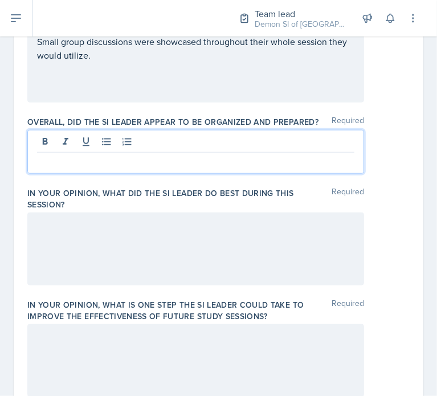
scroll to position [661, 0]
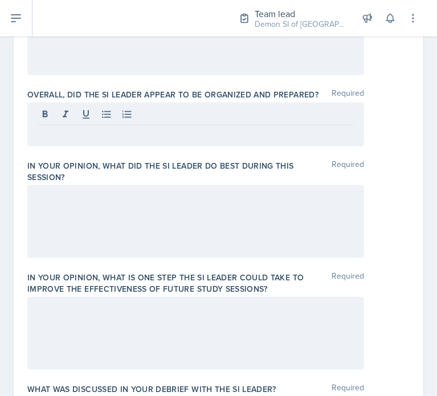
click at [121, 42] on div "Small group discussions were showcased throughout their whole session they woul…" at bounding box center [195, 38] width 337 height 73
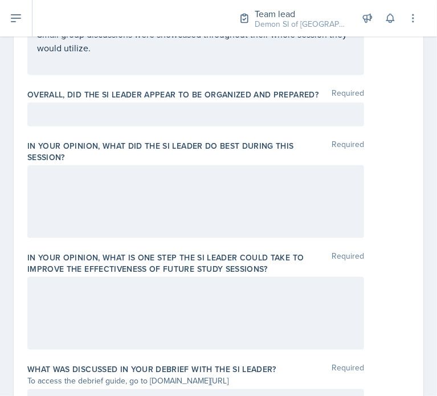
drag, startPoint x: 127, startPoint y: 59, endPoint x: 17, endPoint y: 52, distance: 109.7
click at [5, 51] on div "Date [DATE] [DATE] 28 29 30 1 2 3 4 5 6 7 8 9 10 11 12 13 14 15 16 17 18 19 20 …" at bounding box center [218, 18] width 437 height 1180
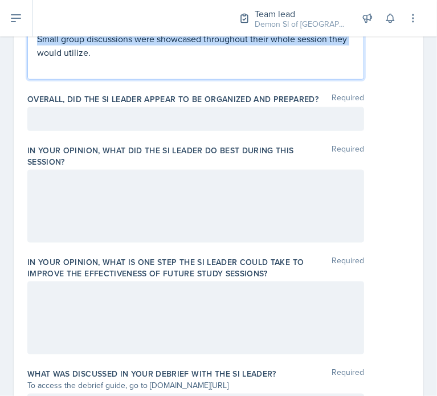
drag, startPoint x: 59, startPoint y: 52, endPoint x: 102, endPoint y: 50, distance: 43.4
click at [35, 44] on div "Small group discussions were showcased throughout their whole session they woul…" at bounding box center [195, 43] width 337 height 73
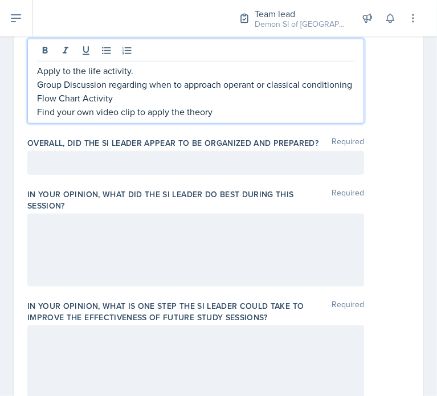
scroll to position [595, 0]
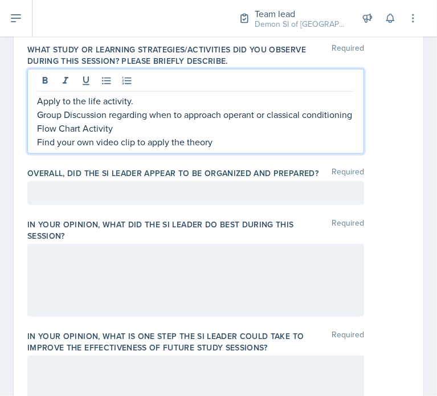
click at [68, 197] on div at bounding box center [195, 193] width 337 height 24
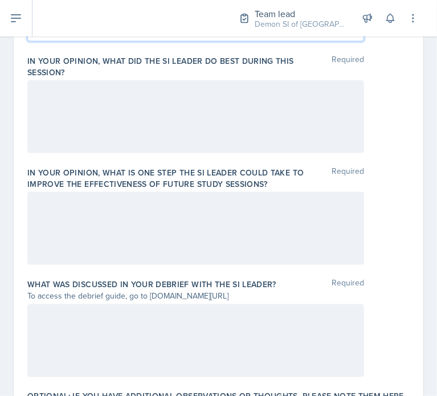
scroll to position [785, 0]
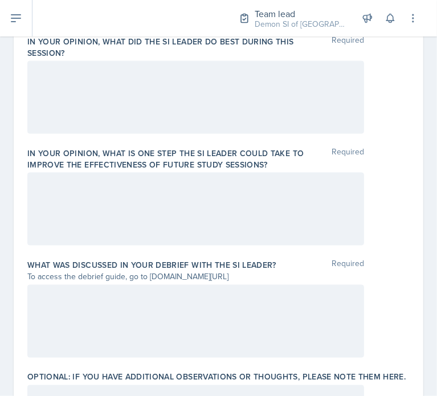
click at [73, 106] on div at bounding box center [195, 97] width 337 height 73
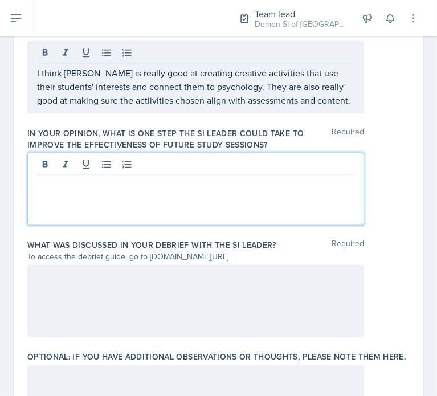
click at [231, 174] on div at bounding box center [195, 189] width 337 height 73
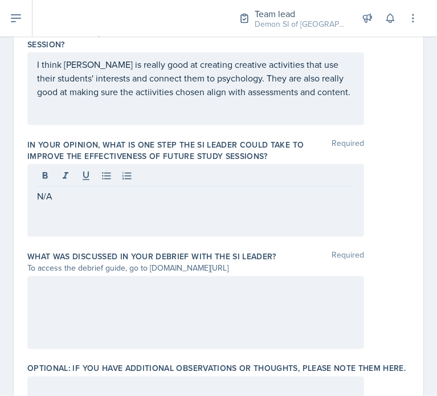
click at [126, 325] on div at bounding box center [195, 312] width 337 height 73
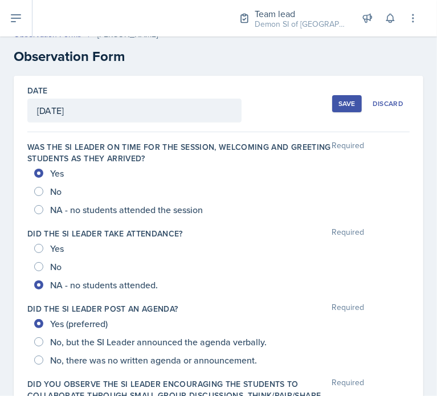
scroll to position [0, 0]
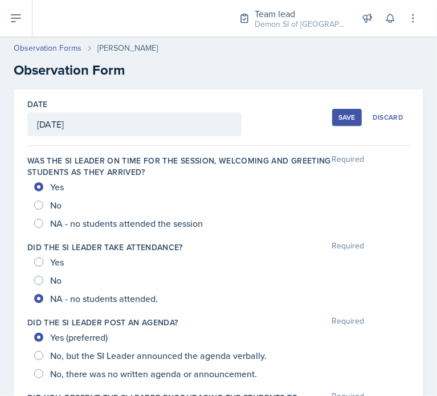
click at [343, 122] on button "Save" at bounding box center [347, 117] width 30 height 17
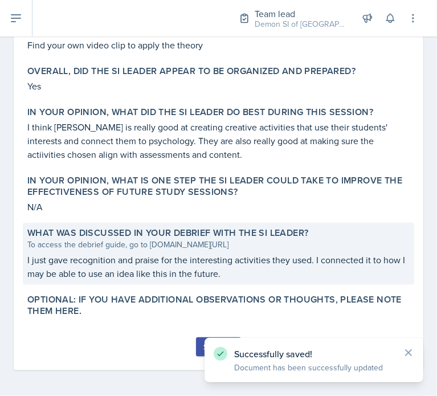
scroll to position [591, 0]
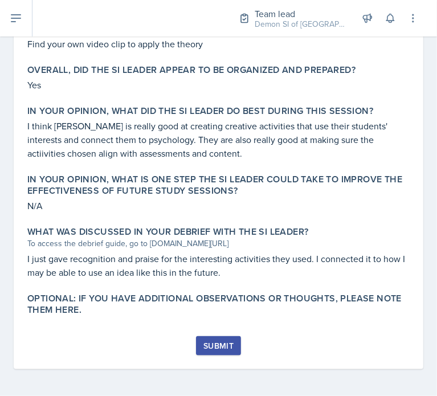
click at [196, 344] on button "Submit" at bounding box center [218, 345] width 45 height 19
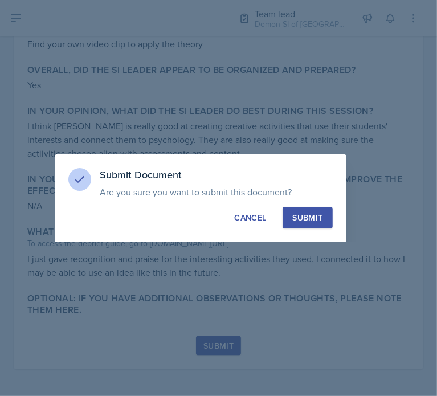
click at [312, 210] on button "Submit" at bounding box center [308, 218] width 50 height 22
radio input "true"
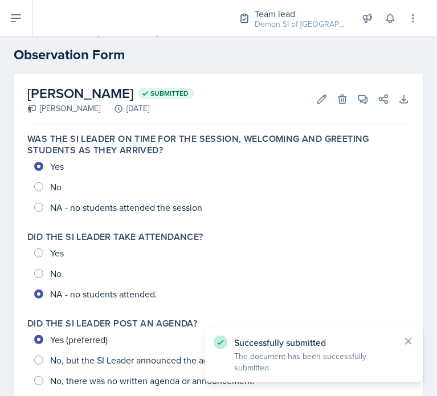
scroll to position [0, 0]
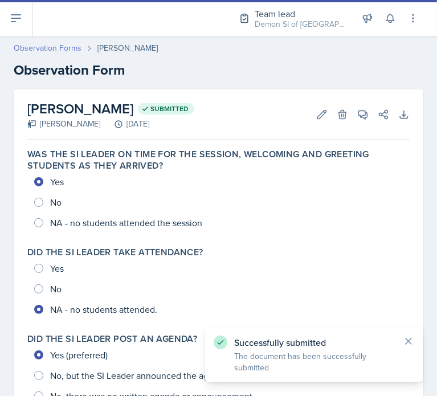
click at [63, 50] on link "Observation Forms" at bounding box center [48, 48] width 68 height 12
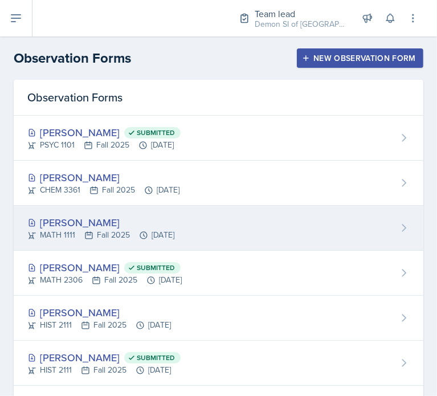
click at [172, 218] on div "[PERSON_NAME]" at bounding box center [100, 222] width 147 height 15
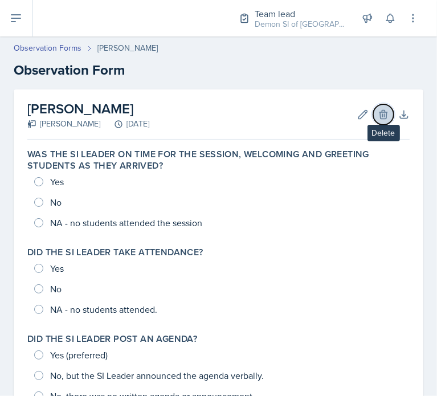
click at [380, 111] on icon at bounding box center [383, 114] width 7 height 9
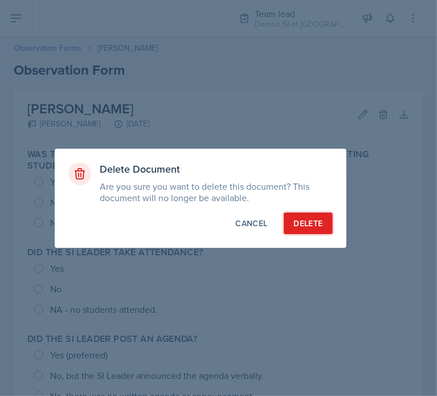
click at [310, 218] on div "Delete" at bounding box center [308, 223] width 29 height 11
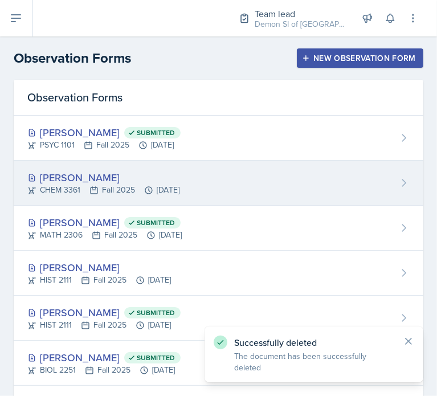
click at [180, 177] on div "[PERSON_NAME]" at bounding box center [103, 177] width 152 height 15
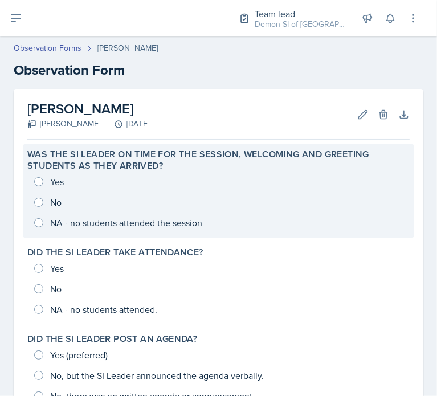
click at [66, 182] on div "Yes No NA - no students attended the session" at bounding box center [218, 203] width 382 height 62
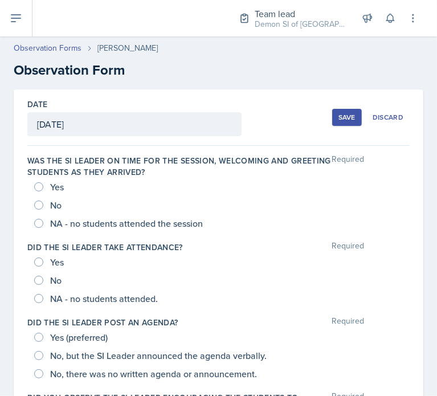
click at [64, 186] on span "Yes" at bounding box center [57, 186] width 14 height 11
click at [43, 186] on input "Yes" at bounding box center [38, 186] width 9 height 9
radio input "true"
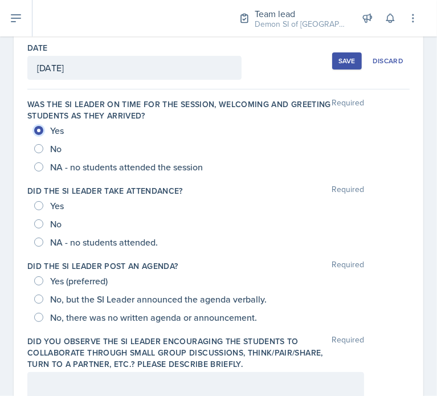
scroll to position [57, 0]
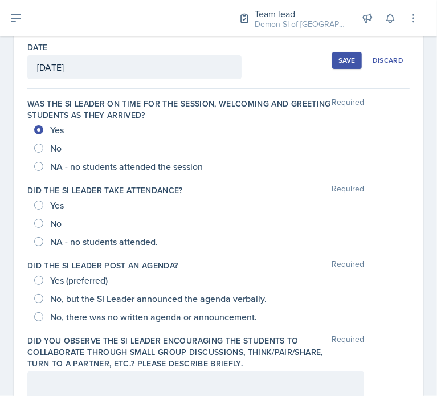
click at [51, 207] on span "Yes" at bounding box center [57, 205] width 14 height 11
click at [43, 207] on input "Yes" at bounding box center [38, 205] width 9 height 9
radio input "true"
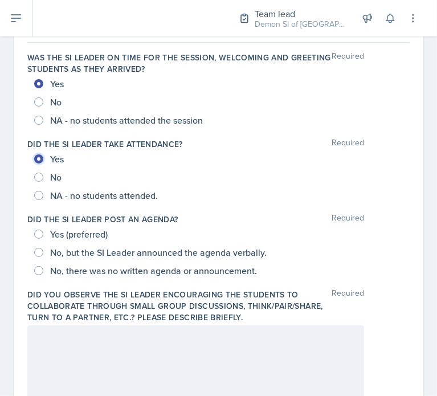
scroll to position [171, 0]
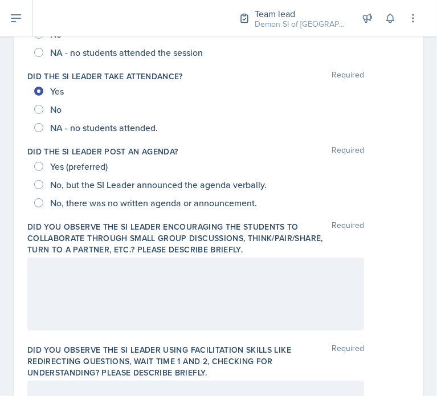
click at [93, 168] on span "Yes (preferred)" at bounding box center [79, 166] width 58 height 11
click at [43, 168] on input "Yes (preferred)" at bounding box center [38, 166] width 9 height 9
radio input "true"
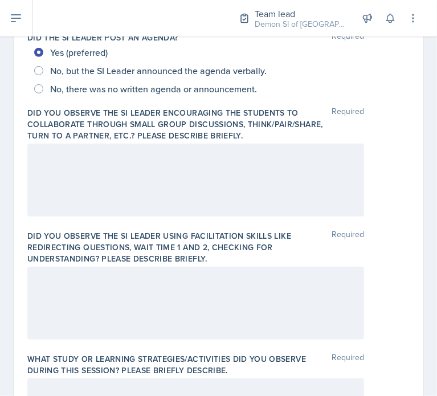
click at [92, 165] on div at bounding box center [195, 180] width 337 height 73
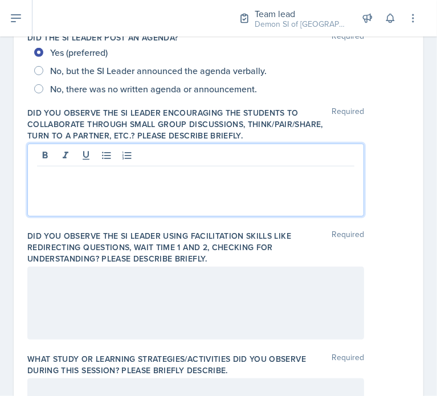
scroll to position [305, 0]
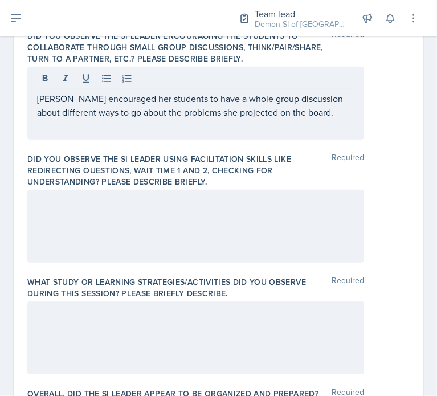
click at [68, 223] on div at bounding box center [195, 226] width 337 height 73
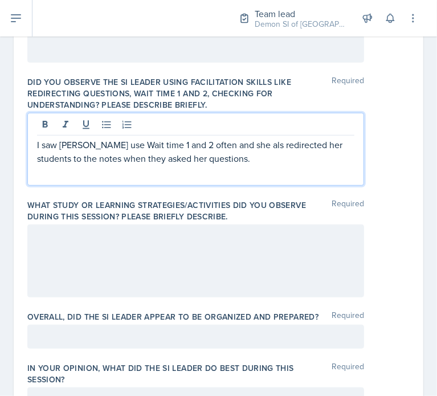
scroll to position [496, 0]
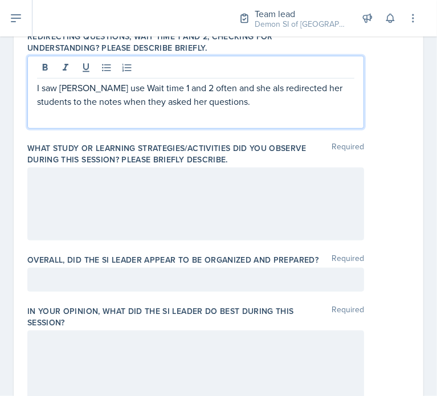
click at [111, 201] on div at bounding box center [195, 204] width 337 height 73
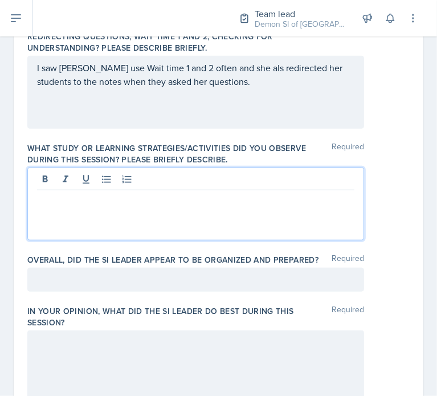
scroll to position [516, 0]
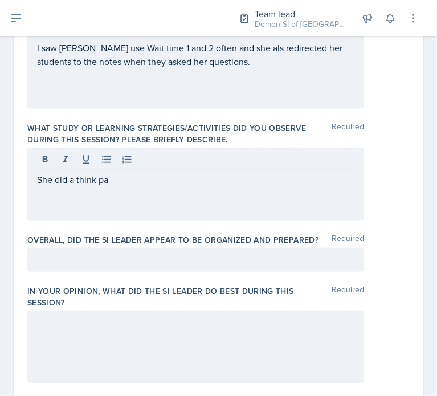
click at [109, 180] on p "She did a think pa" at bounding box center [195, 180] width 317 height 14
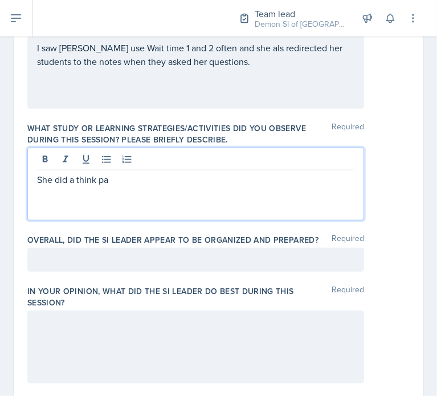
click at [109, 180] on p "She did a think pa" at bounding box center [195, 180] width 317 height 14
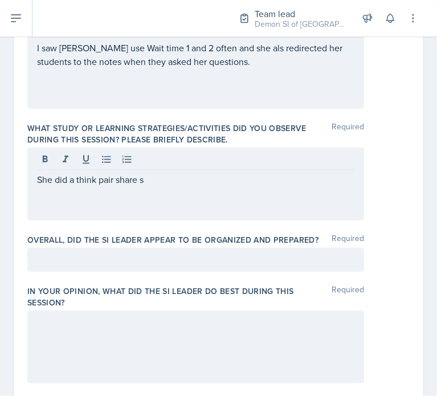
click at [144, 181] on p "She did a think pair share s" at bounding box center [195, 180] width 317 height 14
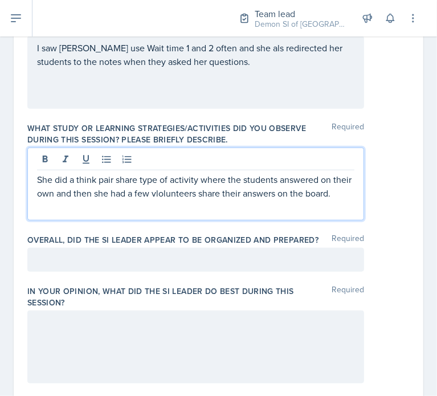
click at [180, 267] on div at bounding box center [195, 260] width 337 height 24
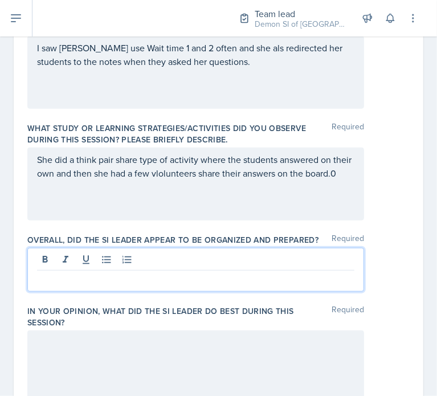
scroll to position [536, 0]
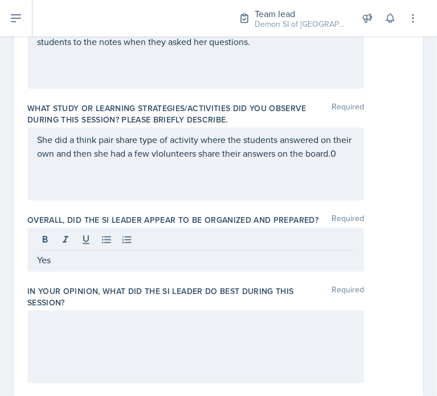
click at [245, 306] on label "In your opinion, what did the SI Leader do BEST during this session?" at bounding box center [179, 297] width 304 height 23
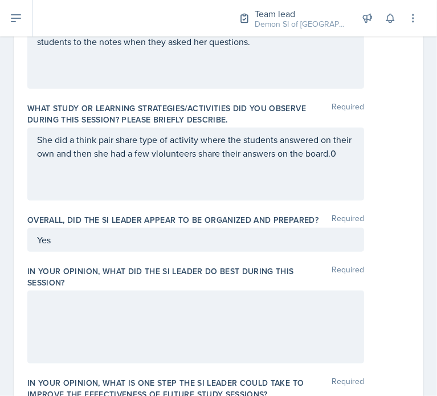
click at [253, 323] on div at bounding box center [195, 327] width 337 height 73
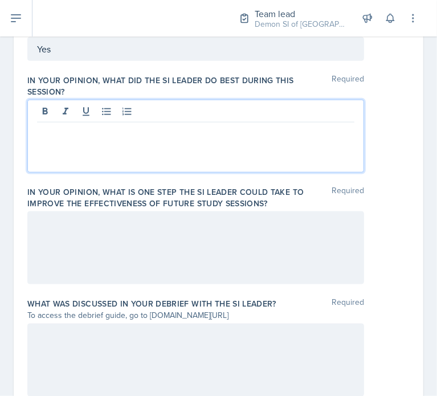
scroll to position [727, 0]
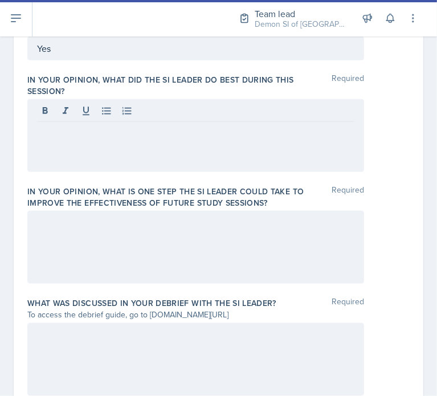
click at [231, 233] on div at bounding box center [195, 247] width 337 height 73
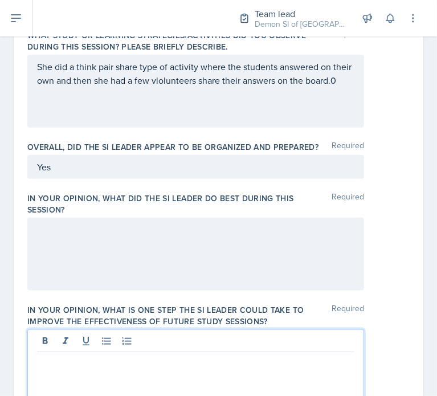
scroll to position [576, 0]
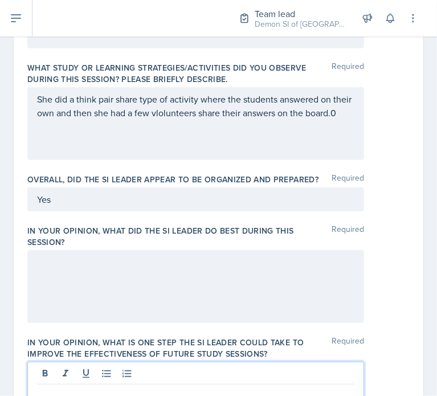
click at [217, 279] on div at bounding box center [195, 286] width 337 height 73
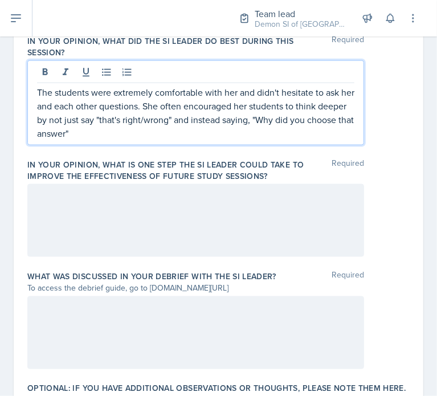
scroll to position [767, 0]
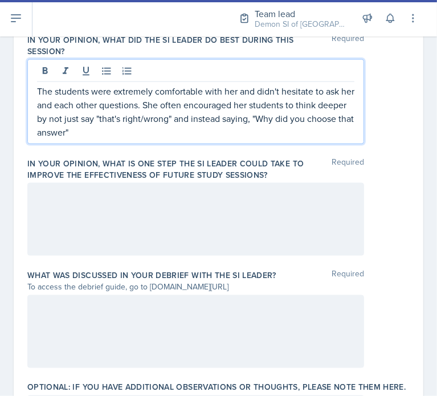
click at [87, 194] on div at bounding box center [195, 219] width 337 height 73
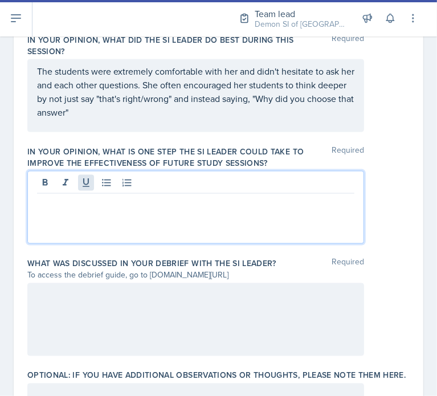
scroll to position [756, 0]
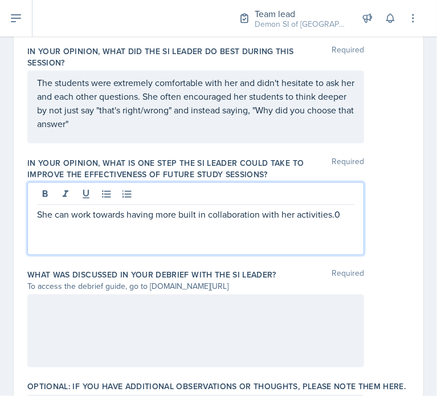
click at [125, 323] on div at bounding box center [195, 331] width 337 height 73
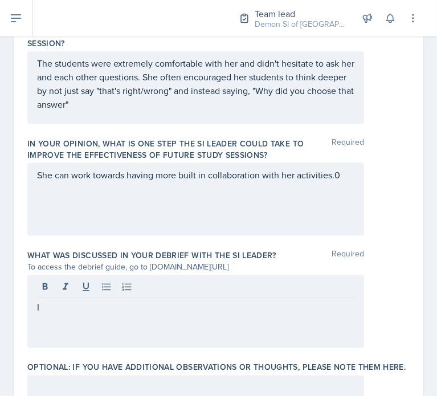
click at [125, 323] on div "I" at bounding box center [195, 311] width 337 height 73
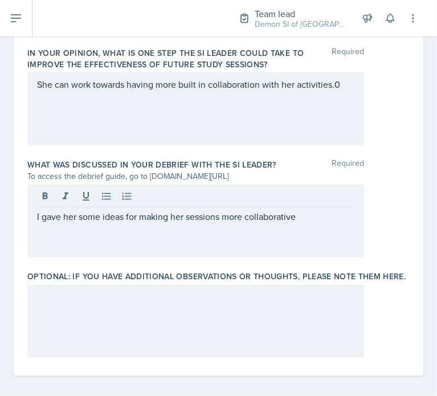
scroll to position [884, 0]
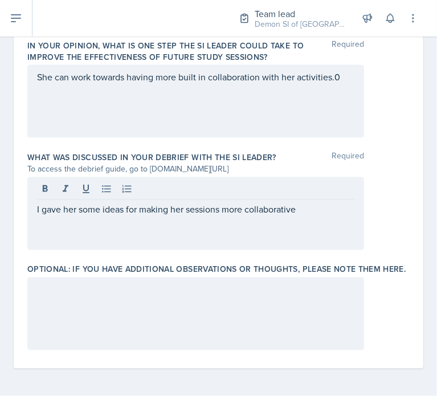
click at [324, 184] on div at bounding box center [195, 190] width 317 height 19
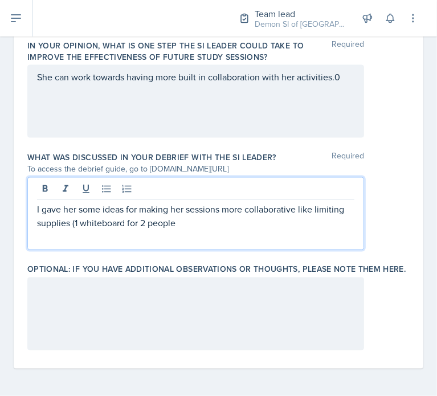
click at [75, 213] on p "I gave her some ideas for making her sessions more collaborative like limiting …" at bounding box center [195, 215] width 317 height 27
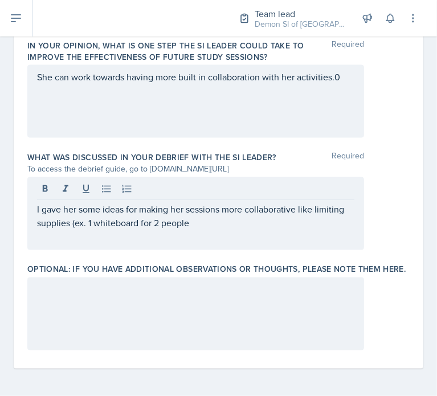
click at [267, 220] on div "I gave her some ideas for making her sessions more collaborative like limiting …" at bounding box center [195, 213] width 337 height 73
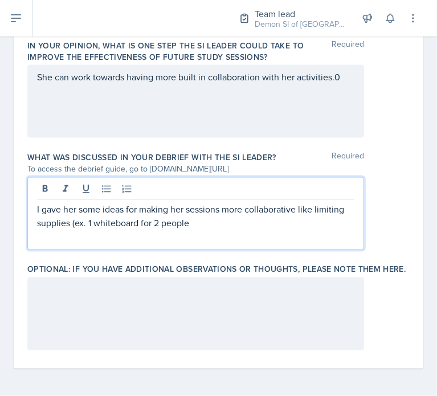
click at [246, 211] on p "I gave her some ideas for making her sessions more collaborative like limiting …" at bounding box center [195, 215] width 317 height 27
click at [152, 210] on p "I gave her some ideas for making her sessions more collaborative like limiting …" at bounding box center [195, 215] width 317 height 27
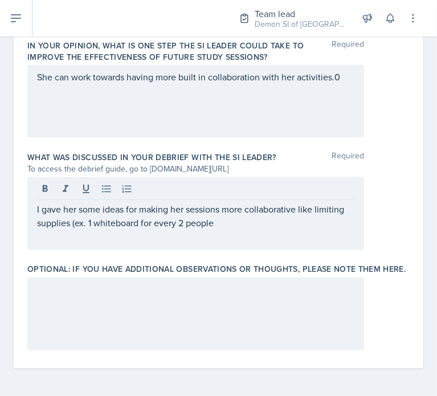
click at [210, 219] on div "I gave her some ideas for making her sessions more collaborative like limiting …" at bounding box center [195, 213] width 337 height 73
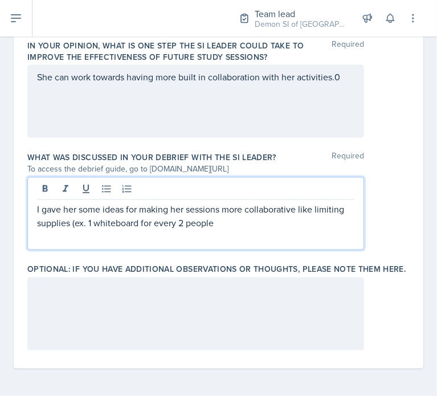
click at [218, 211] on p "I gave her some ideas for making her sessions more collaborative like limiting …" at bounding box center [195, 215] width 317 height 27
drag, startPoint x: 247, startPoint y: 211, endPoint x: 223, endPoint y: 214, distance: 24.1
click at [223, 214] on p "I gave her some ideas for making her sessions more collaborative like limiting …" at bounding box center [195, 215] width 317 height 27
click at [317, 211] on p "I gave her some ideas for making her sessions more collaborative like limiting …" at bounding box center [195, 222] width 317 height 41
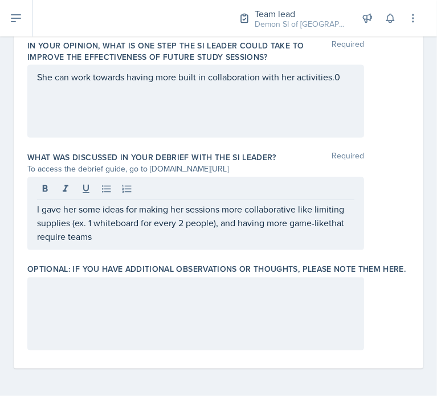
click at [328, 209] on p "I gave her some ideas for making her sessions more collaborative like limiting …" at bounding box center [195, 222] width 317 height 41
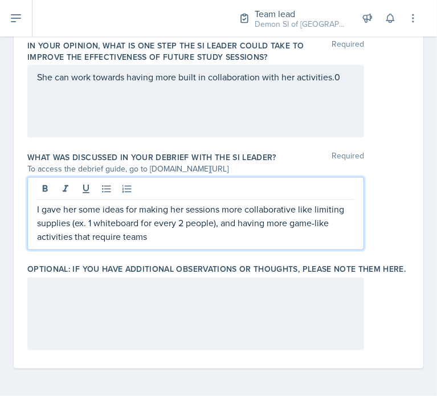
click at [121, 223] on p "I gave her some ideas for making her sessions more collaborative like limiting …" at bounding box center [195, 222] width 317 height 41
click at [222, 226] on p "I gave her some ideas for making her sessions more collaborative like limiting …" at bounding box center [195, 222] width 317 height 41
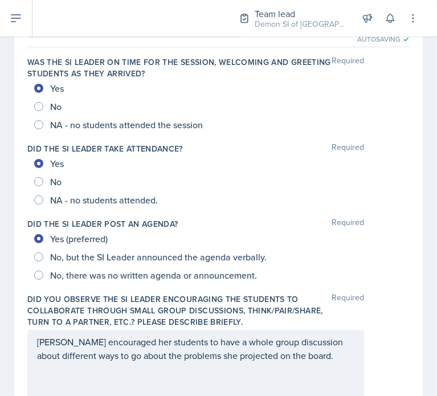
scroll to position [0, 0]
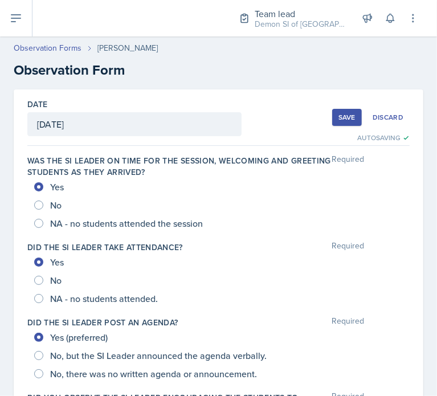
click at [339, 120] on div "Save" at bounding box center [347, 117] width 17 height 9
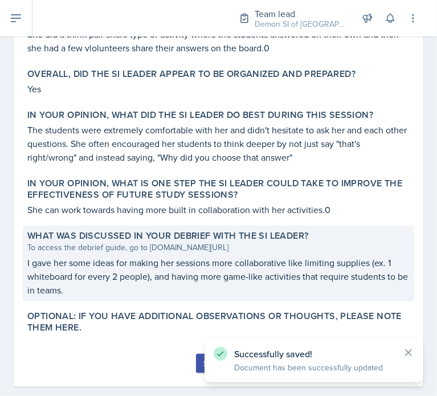
scroll to position [591, 0]
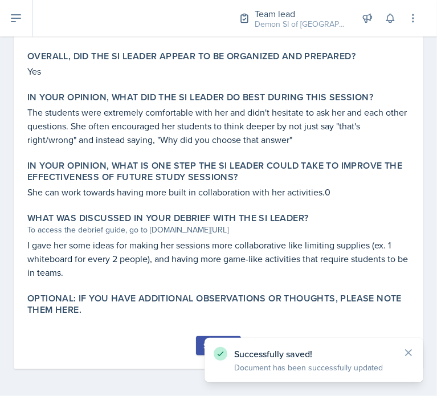
click at [203, 343] on div "Submit" at bounding box center [218, 345] width 30 height 9
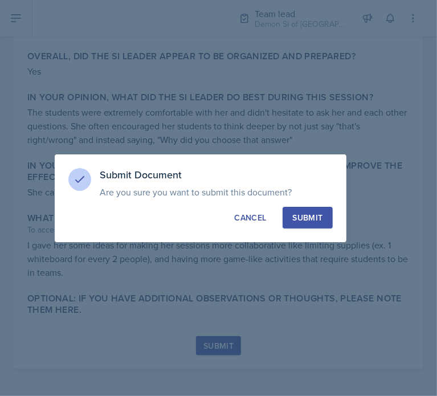
click at [333, 211] on div "Submit Document Are you sure you want to submit this document? This document wi…" at bounding box center [201, 198] width 292 height 88
click at [323, 213] on button "Submit" at bounding box center [308, 218] width 50 height 22
radio input "true"
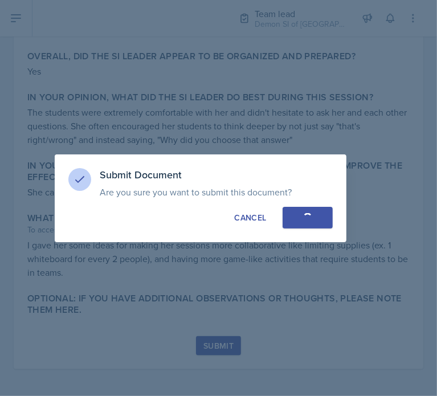
radio input "true"
